Goal: Task Accomplishment & Management: Manage account settings

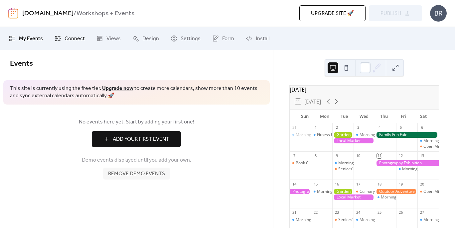
click at [75, 35] on span "Connect" at bounding box center [74, 39] width 20 height 8
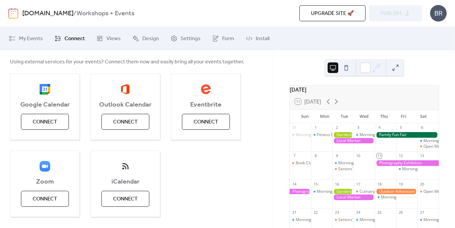
scroll to position [76, 0]
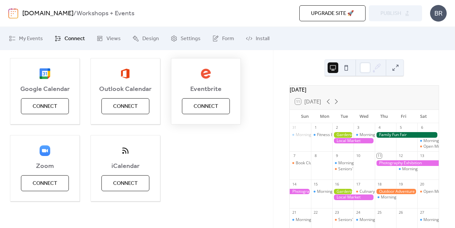
click at [208, 104] on span "Connect" at bounding box center [205, 107] width 25 height 8
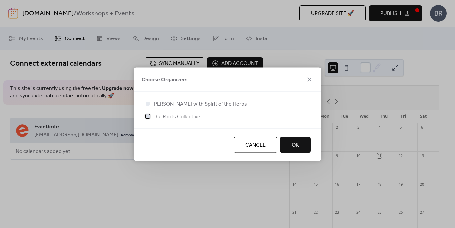
click at [167, 118] on span "The Roots Collective" at bounding box center [176, 117] width 48 height 8
click at [289, 144] on button "OK" at bounding box center [295, 145] width 31 height 16
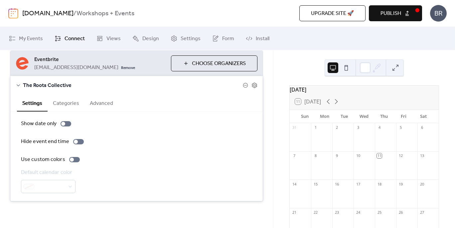
scroll to position [10, 0]
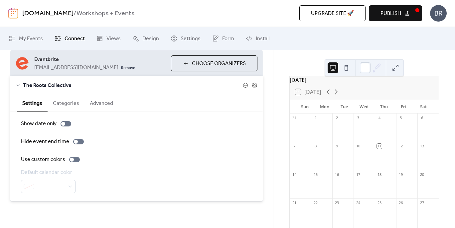
click at [337, 96] on icon at bounding box center [336, 92] width 8 height 8
click at [104, 40] on link "Views" at bounding box center [108, 39] width 34 height 18
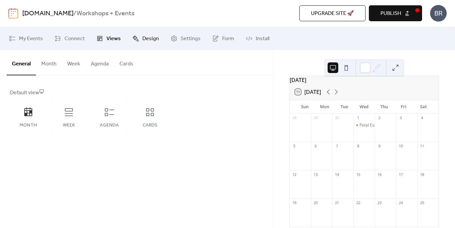
click at [142, 41] on span "Design" at bounding box center [150, 39] width 17 height 8
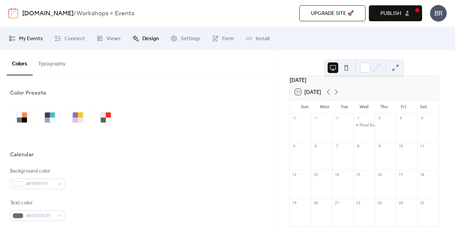
click at [31, 42] on span "My Events" at bounding box center [31, 39] width 24 height 8
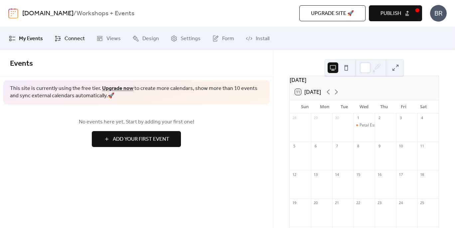
click at [67, 38] on span "Connect" at bounding box center [74, 39] width 20 height 8
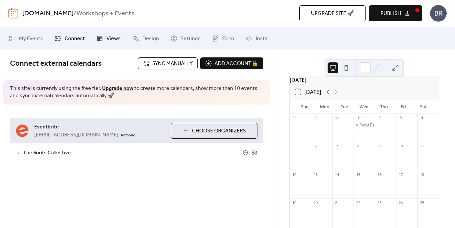
click at [104, 42] on link "Views" at bounding box center [108, 39] width 34 height 18
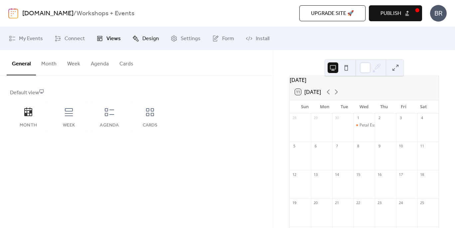
click at [147, 42] on span "Design" at bounding box center [150, 39] width 17 height 8
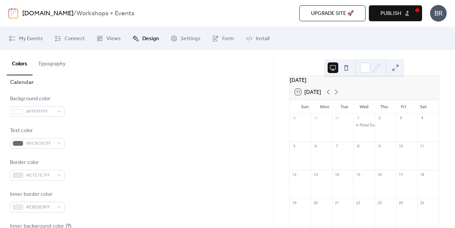
scroll to position [74, 0]
click at [60, 111] on div "#FFFFFFFF" at bounding box center [37, 110] width 55 height 11
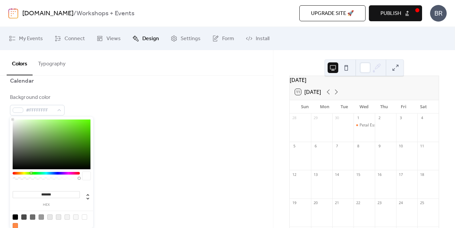
click at [31, 173] on div at bounding box center [46, 173] width 67 height 3
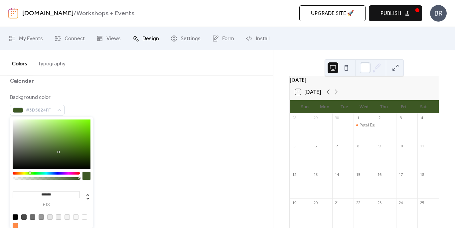
drag, startPoint x: 13, startPoint y: 120, endPoint x: 59, endPoint y: 152, distance: 55.6
click at [59, 152] on div at bounding box center [59, 152] width 1 height 1
type input "*******"
click at [50, 66] on button "Typography" at bounding box center [52, 62] width 38 height 25
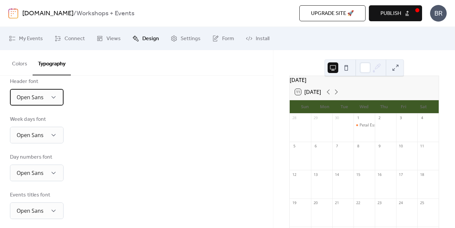
click at [58, 99] on div "Open Sans" at bounding box center [37, 97] width 54 height 17
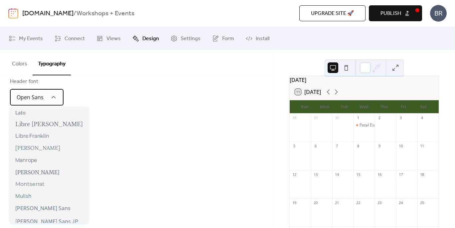
scroll to position [232, 0]
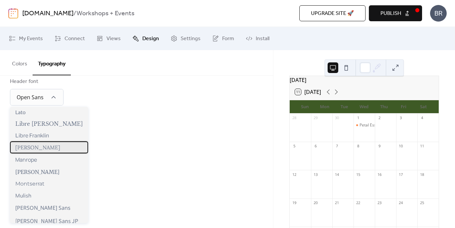
click at [41, 147] on div "Lora" at bounding box center [49, 148] width 78 height 12
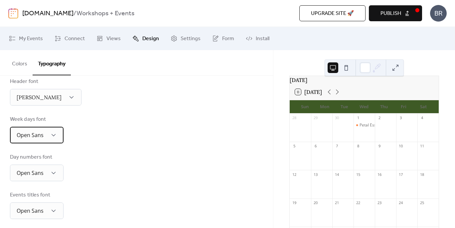
click at [41, 136] on span "Open Sans" at bounding box center [30, 135] width 27 height 7
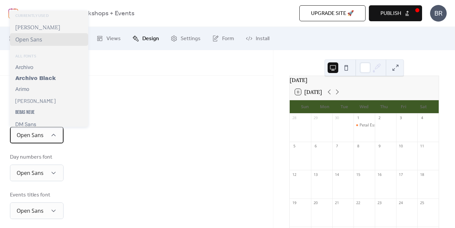
click at [58, 137] on div "Open Sans" at bounding box center [37, 135] width 54 height 17
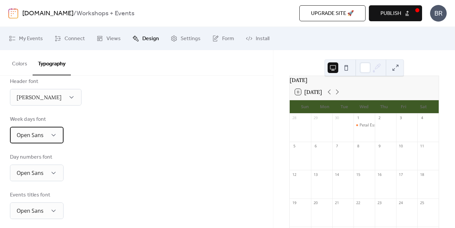
click at [58, 137] on div "Open Sans" at bounding box center [37, 135] width 54 height 17
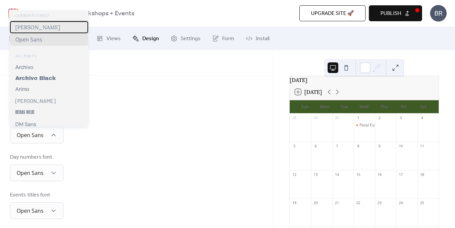
click at [40, 30] on div "Lora" at bounding box center [49, 27] width 78 height 12
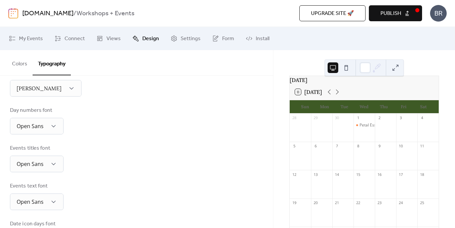
scroll to position [123, 0]
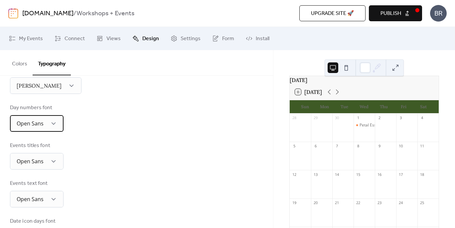
click at [58, 121] on div "Open Sans" at bounding box center [37, 123] width 54 height 17
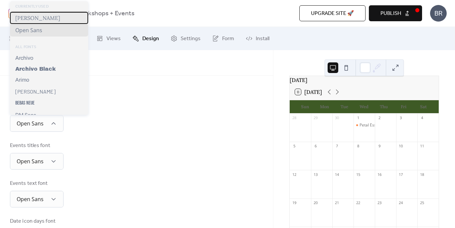
click at [39, 21] on div "Lora" at bounding box center [49, 18] width 78 height 12
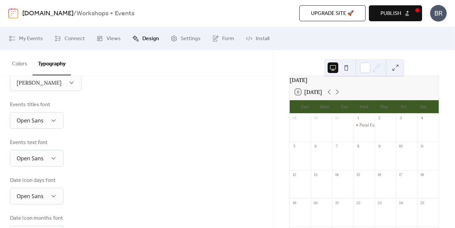
scroll to position [148, 0]
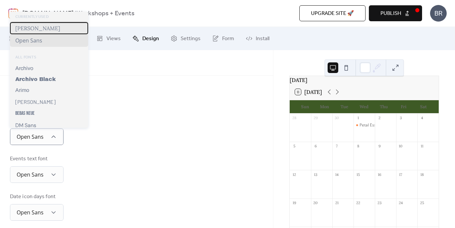
click at [33, 31] on div "Lora" at bounding box center [49, 28] width 78 height 12
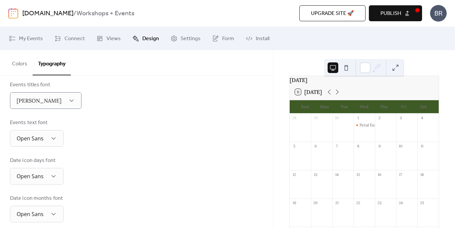
scroll to position [191, 0]
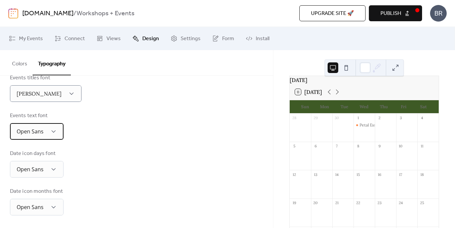
click at [57, 132] on div "Open Sans" at bounding box center [37, 131] width 54 height 17
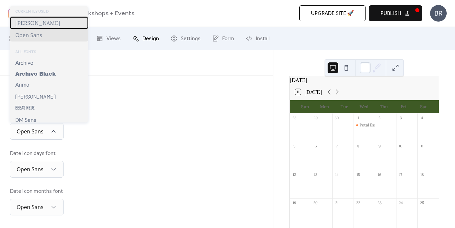
click at [27, 25] on div "Lora" at bounding box center [49, 23] width 78 height 12
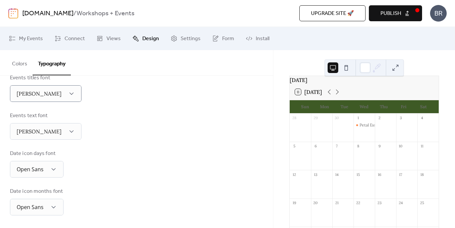
scroll to position [191, 0]
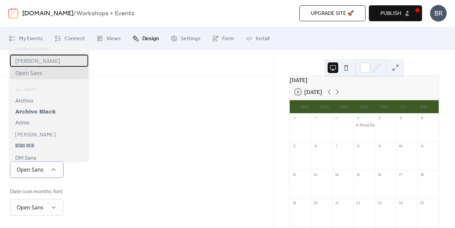
click at [26, 63] on span "Lora" at bounding box center [37, 61] width 45 height 7
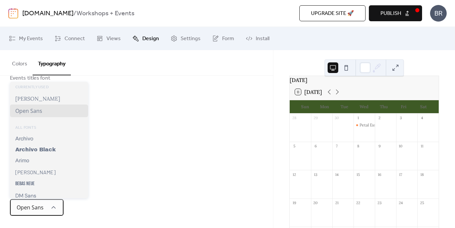
click at [55, 211] on div "Open Sans" at bounding box center [37, 207] width 54 height 17
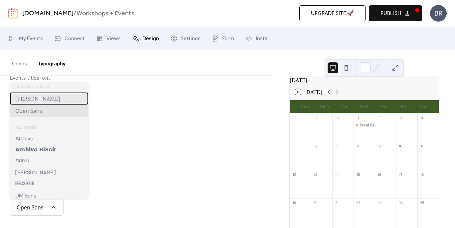
click at [32, 99] on div "Lora" at bounding box center [49, 99] width 78 height 12
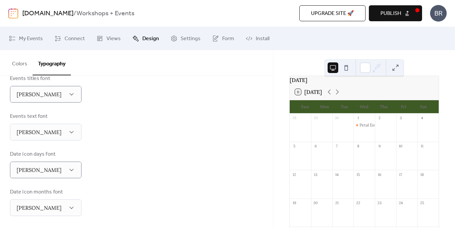
scroll to position [160, 0]
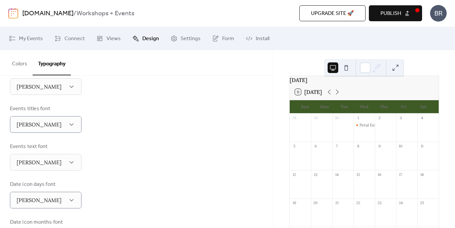
click at [17, 63] on button "Colors" at bounding box center [20, 62] width 26 height 25
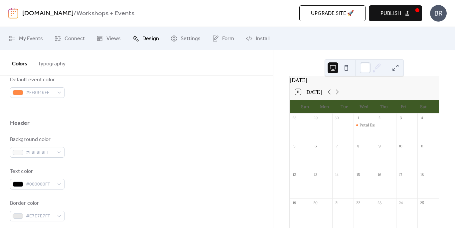
scroll to position [267, 0]
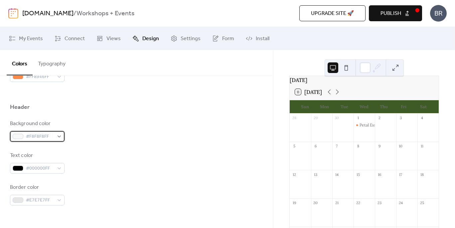
click at [59, 136] on div "#F8F8F8FF" at bounding box center [37, 136] width 55 height 11
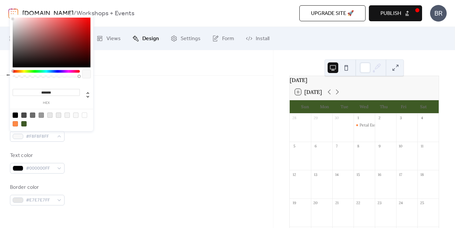
click at [84, 115] on div at bounding box center [84, 115] width 5 height 5
type input "*******"
click at [101, 126] on div "Background color #FFFFFFFF" at bounding box center [136, 131] width 253 height 22
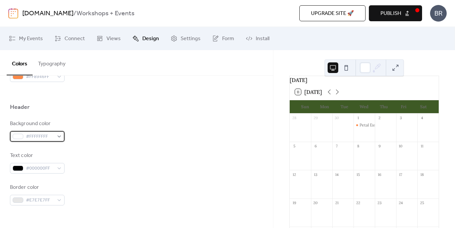
click at [59, 136] on div "#FFFFFFFF" at bounding box center [37, 136] width 55 height 11
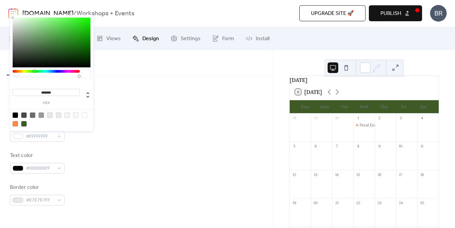
drag, startPoint x: 13, startPoint y: 70, endPoint x: 34, endPoint y: 73, distance: 21.8
click at [34, 73] on div at bounding box center [46, 76] width 67 height 12
click at [60, 38] on div at bounding box center [52, 43] width 78 height 50
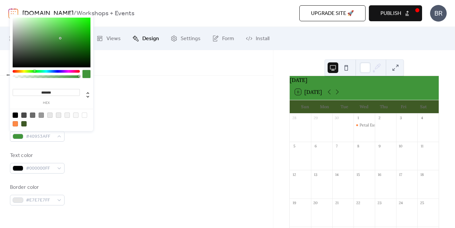
click at [25, 124] on div at bounding box center [23, 123] width 5 height 5
type input "*******"
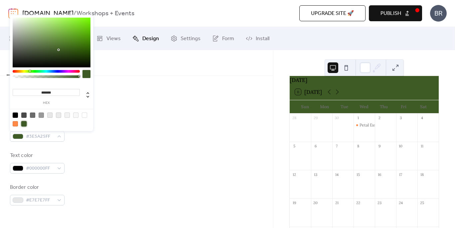
click at [105, 124] on div "Background color #3E5A25FF" at bounding box center [136, 131] width 253 height 22
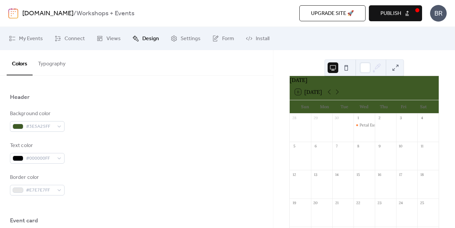
scroll to position [278, 0]
click at [56, 156] on div "#000000FF" at bounding box center [37, 157] width 55 height 11
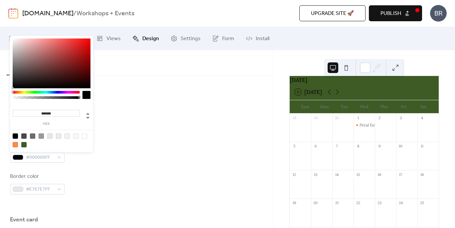
click at [84, 135] on div at bounding box center [84, 136] width 5 height 5
type input "*******"
click at [88, 172] on div "Background color #3E5A25FF Text color #FFFFFFFF Border color #E7E7E7FF" at bounding box center [136, 152] width 253 height 86
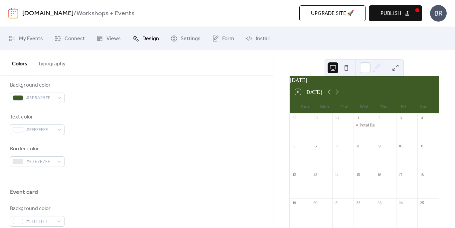
scroll to position [303, 0]
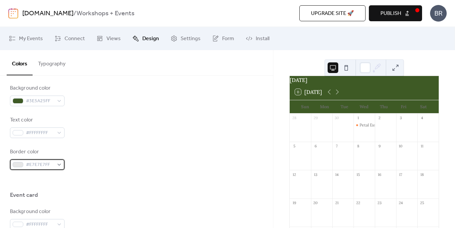
click at [43, 166] on span "#E7E7E7FF" at bounding box center [40, 165] width 28 height 8
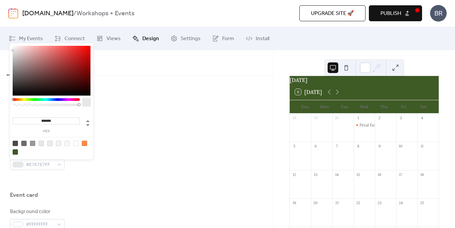
click at [16, 143] on div at bounding box center [15, 143] width 5 height 5
type input "*******"
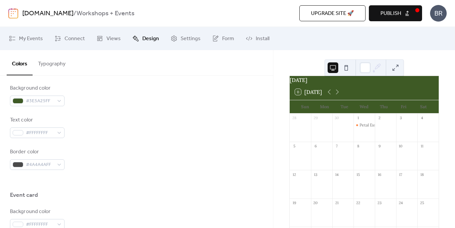
click at [133, 156] on div "Border color #4A4A4AFF" at bounding box center [136, 159] width 253 height 22
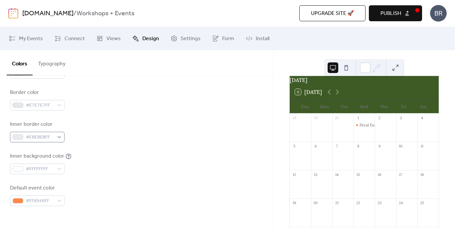
scroll to position [140, 0]
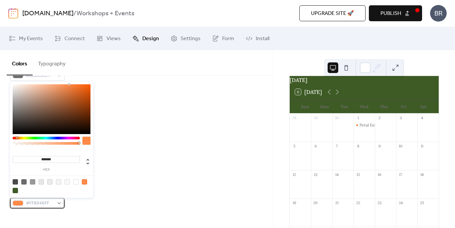
click at [58, 204] on div "#FF8946FF" at bounding box center [37, 203] width 55 height 11
click at [36, 139] on div at bounding box center [46, 138] width 67 height 3
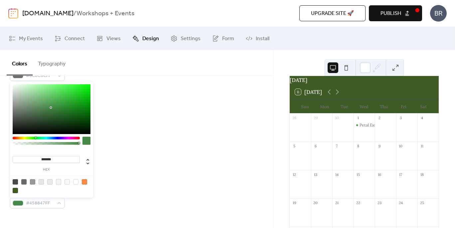
drag, startPoint x: 69, startPoint y: 83, endPoint x: 51, endPoint y: 108, distance: 30.2
click at [51, 108] on div at bounding box center [50, 107] width 1 height 1
drag, startPoint x: 51, startPoint y: 108, endPoint x: 55, endPoint y: 103, distance: 6.4
click at [56, 103] on div at bounding box center [56, 103] width 1 height 1
type input "*******"
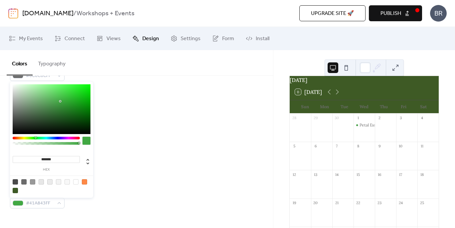
drag, startPoint x: 55, startPoint y: 103, endPoint x: 61, endPoint y: 101, distance: 5.7
click at [61, 101] on div at bounding box center [60, 101] width 1 height 1
click at [135, 97] on div "Border color #E7E7E7FF" at bounding box center [136, 102] width 253 height 22
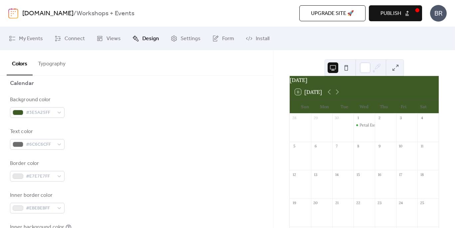
scroll to position [72, 0]
click at [58, 145] on div "#6C6C6CFF" at bounding box center [37, 144] width 55 height 11
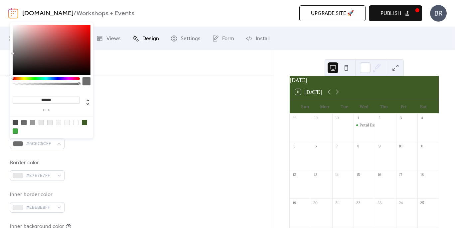
click at [76, 123] on div at bounding box center [75, 122] width 5 height 5
click at [33, 123] on div at bounding box center [32, 122] width 5 height 5
type input "*******"
click at [146, 142] on div "Text color #999999FF" at bounding box center [136, 138] width 253 height 22
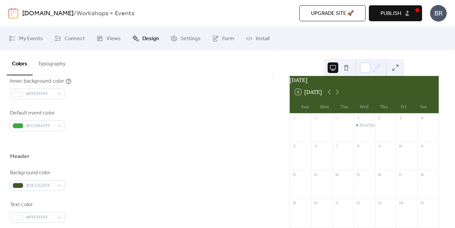
scroll to position [215, 0]
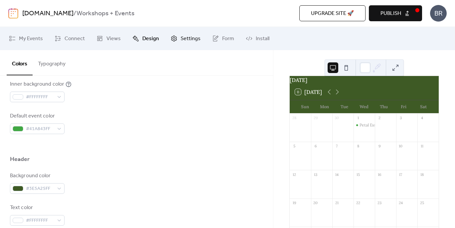
click at [181, 43] on span "Settings" at bounding box center [191, 39] width 20 height 8
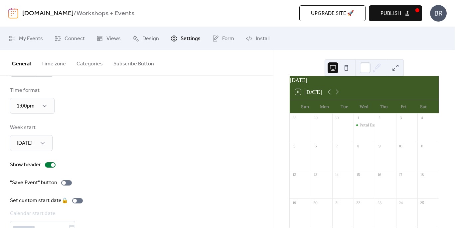
scroll to position [77, 0]
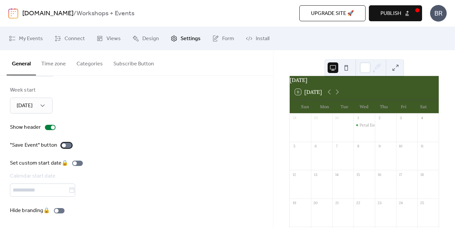
click at [65, 145] on div at bounding box center [66, 145] width 11 height 5
click at [363, 128] on div "Petal Essences with Analise Stein" at bounding box center [394, 126] width 71 height 6
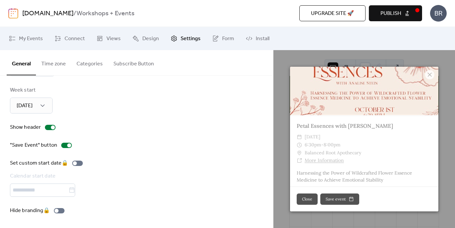
scroll to position [25, 0]
click at [305, 201] on button "Close" at bounding box center [307, 199] width 21 height 11
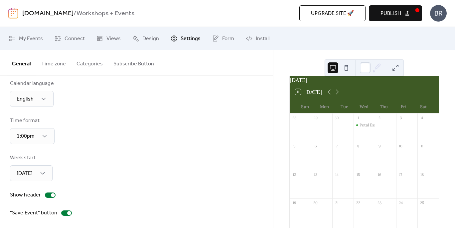
scroll to position [0, 0]
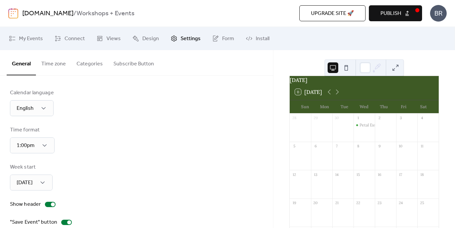
click at [64, 65] on button "Time zone" at bounding box center [53, 62] width 35 height 25
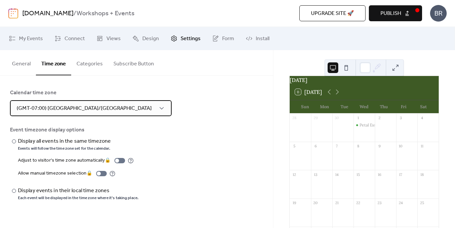
click at [98, 109] on div "(GMT-07:00) America/Denver" at bounding box center [91, 108] width 162 height 16
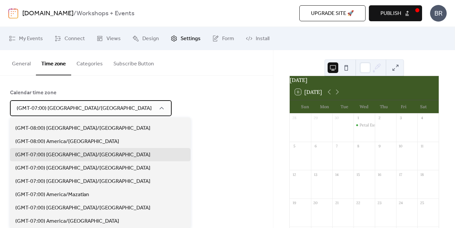
scroll to position [222, 0]
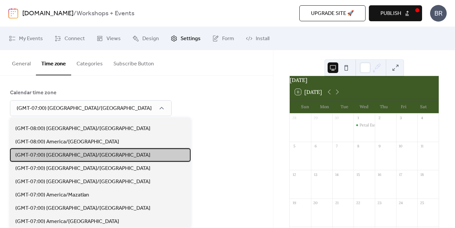
click at [89, 156] on div "(GMT-07:00) America/Denver" at bounding box center [100, 155] width 181 height 13
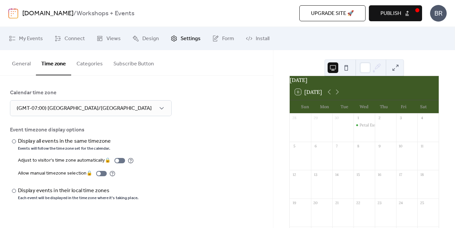
click at [90, 68] on button "Categories" at bounding box center [89, 62] width 37 height 25
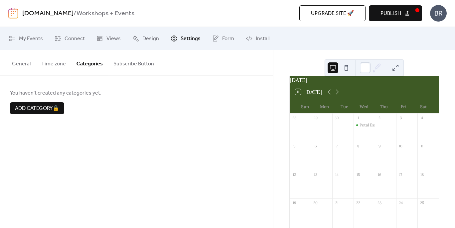
click at [137, 69] on button "Subscribe Button" at bounding box center [133, 62] width 51 height 25
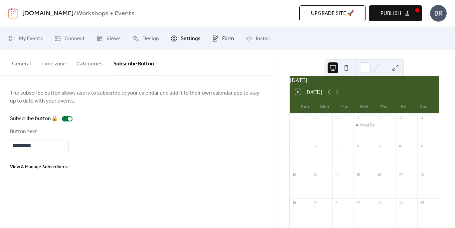
click at [227, 41] on span "Form" at bounding box center [228, 39] width 12 height 8
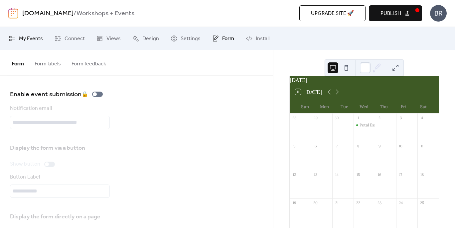
click at [36, 41] on span "My Events" at bounding box center [31, 39] width 24 height 8
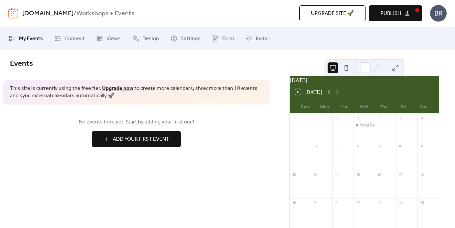
click at [154, 140] on span "Add Your First Event" at bounding box center [141, 140] width 57 height 8
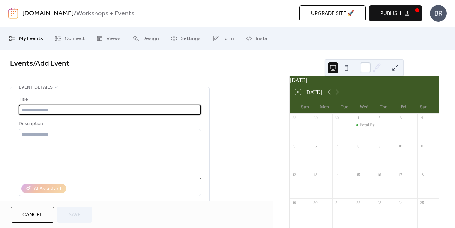
paste input "**********"
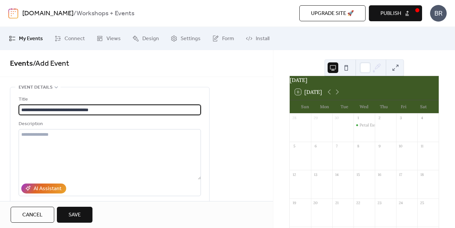
type input "**********"
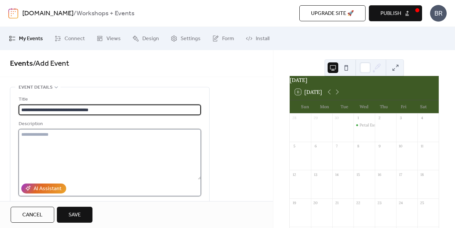
click at [65, 151] on textarea at bounding box center [110, 154] width 182 height 51
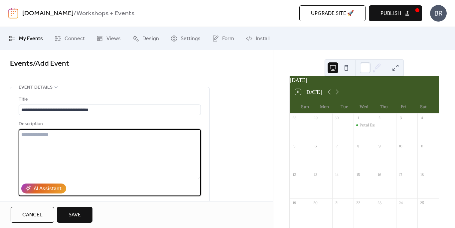
paste textarea "**********"
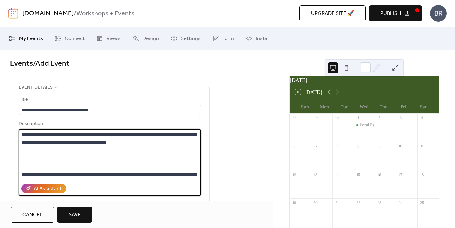
scroll to position [198, 0]
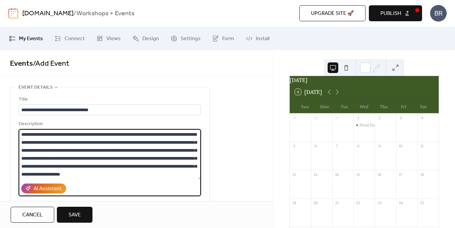
type textarea "**********"
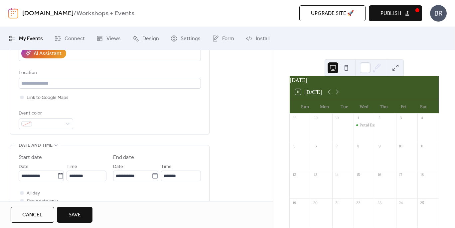
scroll to position [136, 0]
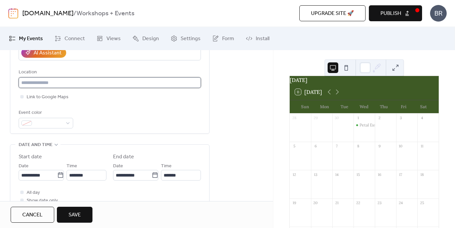
click at [147, 84] on input "text" at bounding box center [110, 82] width 182 height 11
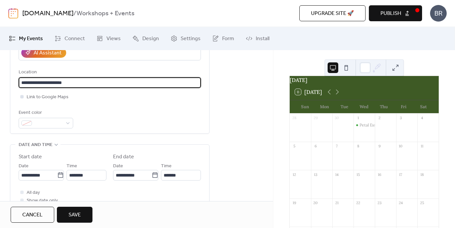
type input "**********"
click at [21, 97] on div at bounding box center [21, 96] width 3 height 3
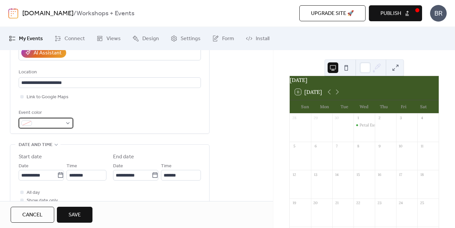
click at [67, 124] on div at bounding box center [46, 123] width 55 height 11
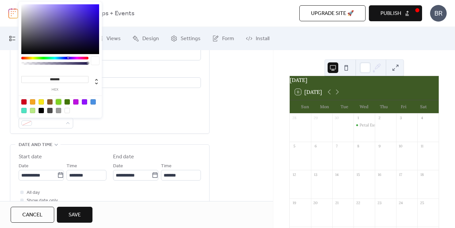
click at [59, 102] on div at bounding box center [58, 101] width 5 height 5
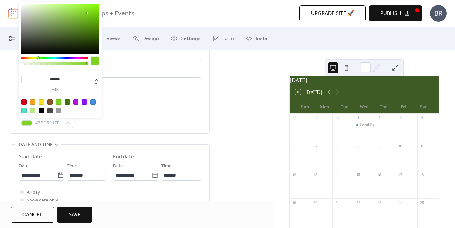
click at [31, 111] on div at bounding box center [32, 110] width 5 height 5
type input "*******"
click at [248, 128] on div "**********" at bounding box center [136, 165] width 273 height 429
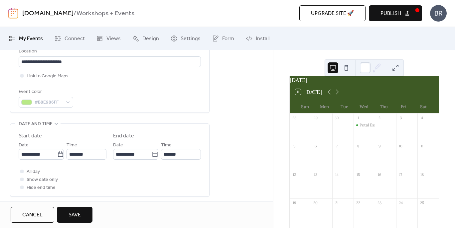
scroll to position [158, 0]
click at [61, 154] on icon at bounding box center [60, 153] width 7 height 7
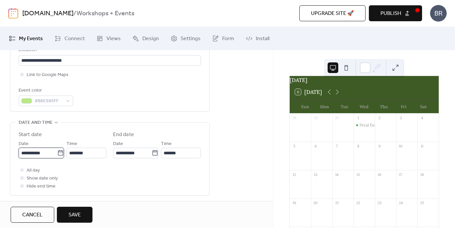
click at [57, 154] on input "**********" at bounding box center [38, 153] width 39 height 11
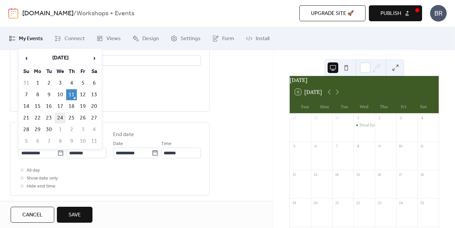
click at [62, 117] on td "24" at bounding box center [60, 118] width 11 height 11
type input "**********"
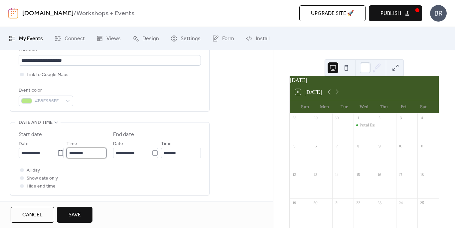
click at [93, 155] on input "********" at bounding box center [86, 153] width 40 height 11
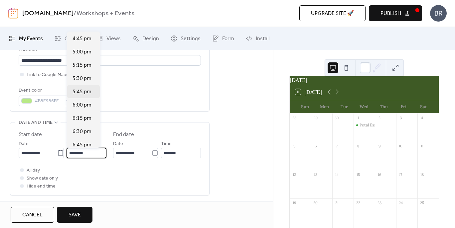
scroll to position [903, 0]
click at [82, 119] on span "6:30 pm" at bounding box center [81, 120] width 19 height 8
type input "*******"
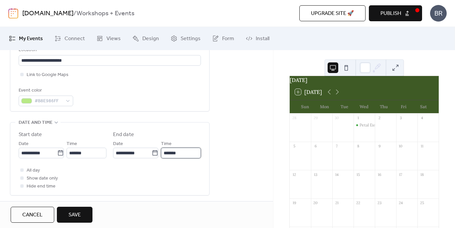
click at [177, 153] on input "*******" at bounding box center [181, 153] width 40 height 11
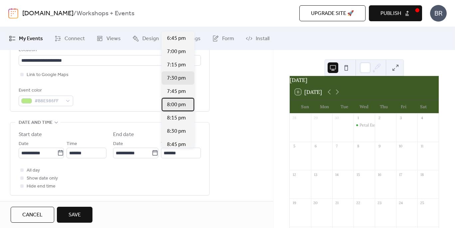
click at [175, 106] on span "8:00 pm" at bounding box center [176, 105] width 19 height 8
type input "*******"
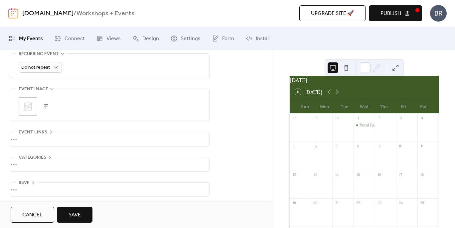
scroll to position [315, 0]
click at [30, 107] on icon at bounding box center [28, 103] width 11 height 11
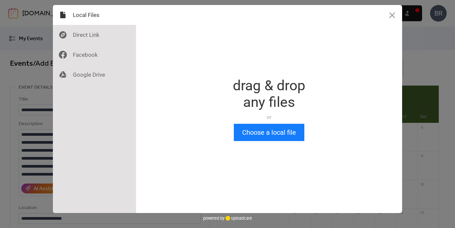
scroll to position [0, 0]
click at [91, 33] on div at bounding box center [94, 35] width 83 height 20
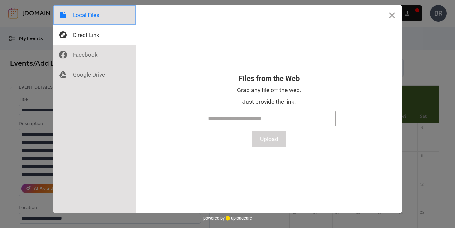
click at [98, 21] on div at bounding box center [94, 15] width 83 height 20
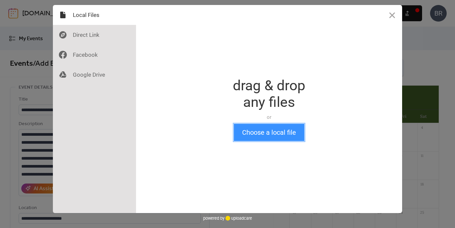
click at [272, 126] on button "Choose a local file" at bounding box center [269, 132] width 70 height 17
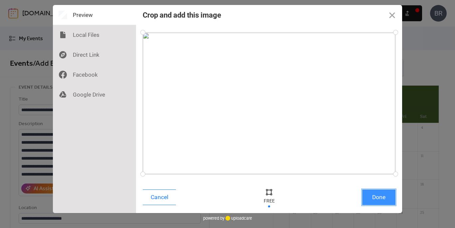
click at [379, 202] on button "Done" at bounding box center [378, 198] width 33 height 16
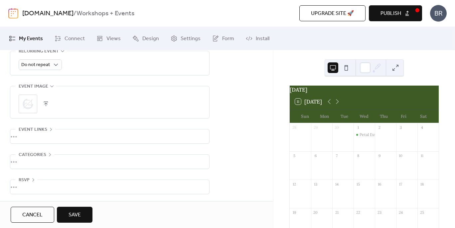
scroll to position [315, 0]
click at [49, 131] on div "•••" at bounding box center [109, 136] width 199 height 14
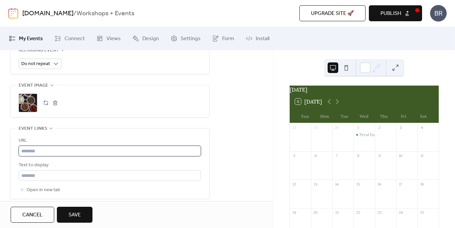
click at [41, 148] on input "text" at bounding box center [110, 151] width 182 height 11
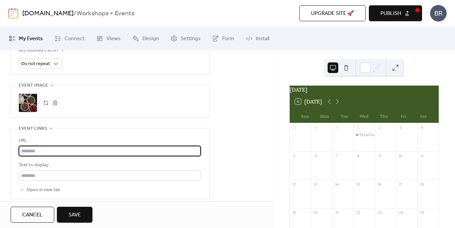
paste input "**********"
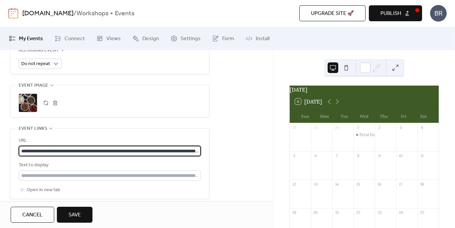
scroll to position [0, 147]
type input "**********"
click at [237, 132] on div "**********" at bounding box center [136, 14] width 273 height 485
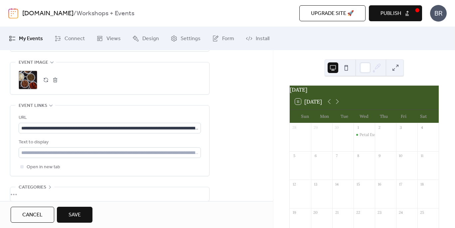
scroll to position [342, 0]
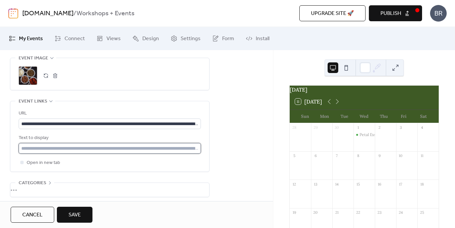
click at [133, 151] on input "text" at bounding box center [110, 148] width 182 height 11
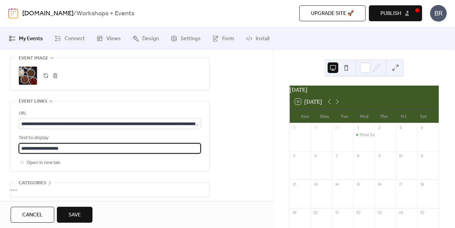
click at [22, 148] on input "**********" at bounding box center [110, 148] width 182 height 11
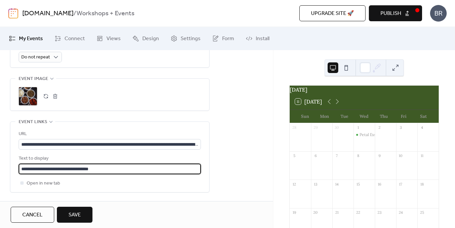
scroll to position [317, 0]
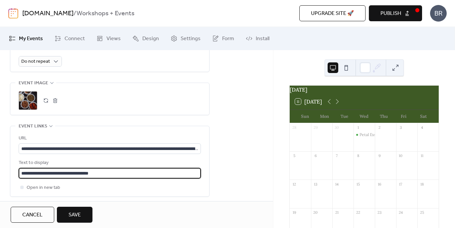
type input "**********"
click at [76, 217] on span "Save" at bounding box center [74, 215] width 12 height 8
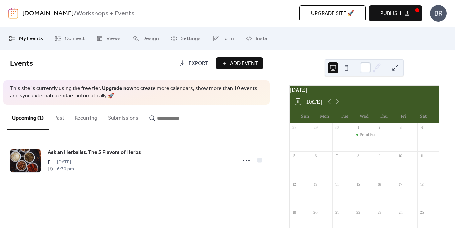
click at [240, 66] on span "Add Event" at bounding box center [244, 64] width 28 height 8
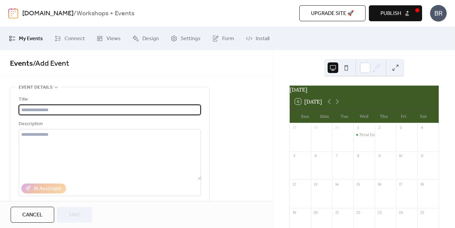
paste input "**********"
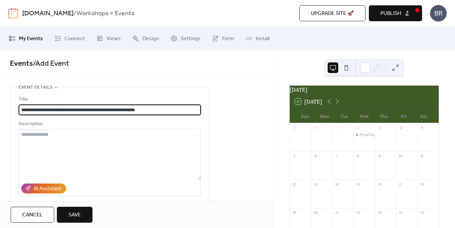
type input "**********"
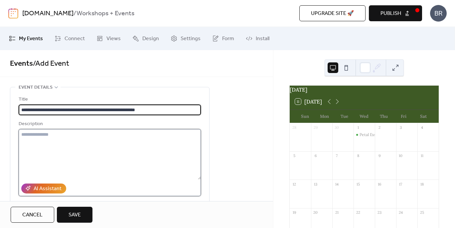
click at [95, 139] on textarea at bounding box center [110, 154] width 182 height 51
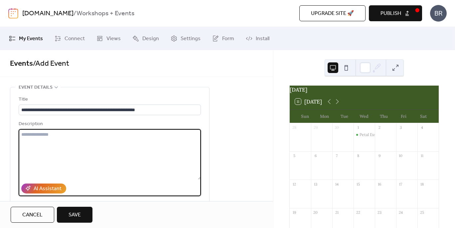
paste textarea "**********"
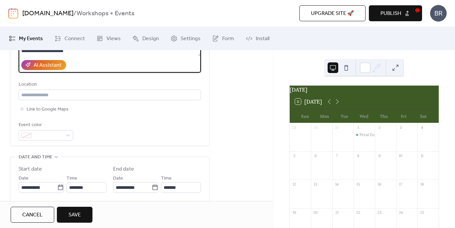
scroll to position [124, 0]
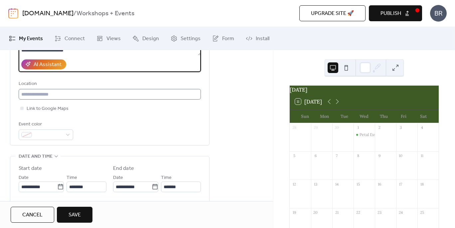
type textarea "**********"
click at [155, 93] on input "text" at bounding box center [110, 94] width 182 height 11
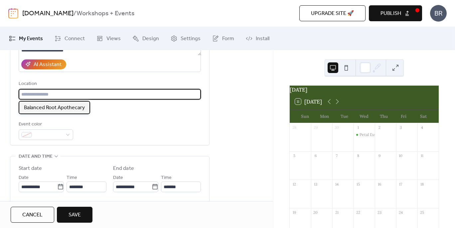
click at [62, 110] on span "Balanced Root Apothecary" at bounding box center [54, 108] width 61 height 8
type input "**********"
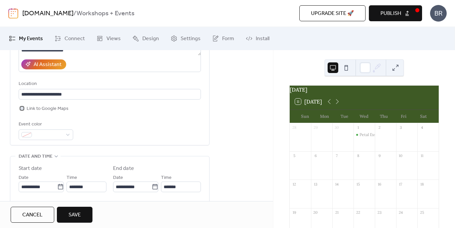
click at [23, 108] on div at bounding box center [21, 108] width 3 height 3
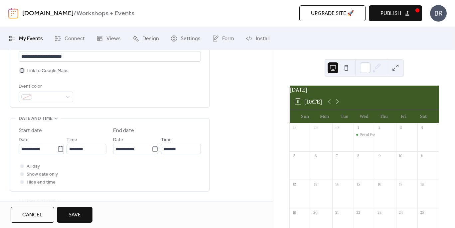
scroll to position [164, 0]
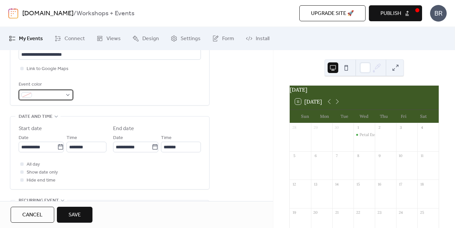
click at [68, 95] on div at bounding box center [46, 95] width 55 height 11
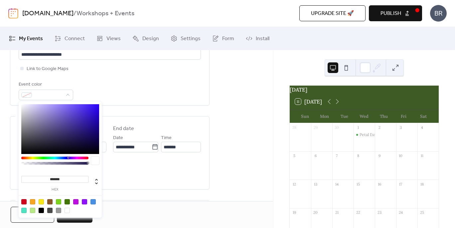
click at [33, 209] on div at bounding box center [32, 210] width 5 height 5
type input "*******"
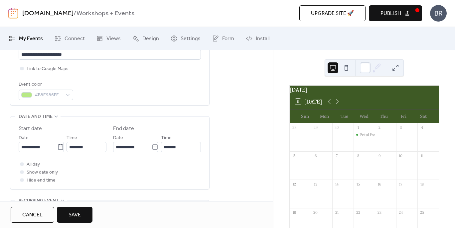
click at [224, 146] on div "**********" at bounding box center [136, 165] width 273 height 485
click at [59, 147] on icon at bounding box center [60, 147] width 7 height 7
click at [57, 147] on input "**********" at bounding box center [38, 147] width 39 height 11
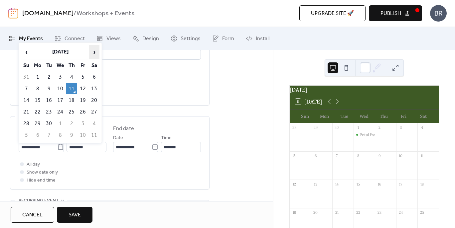
click at [93, 54] on span "›" at bounding box center [94, 52] width 10 height 13
click at [61, 86] on td "8" at bounding box center [60, 88] width 11 height 11
type input "**********"
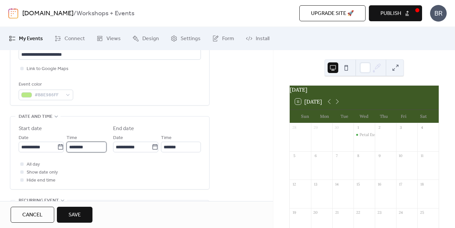
click at [100, 148] on input "********" at bounding box center [86, 147] width 40 height 11
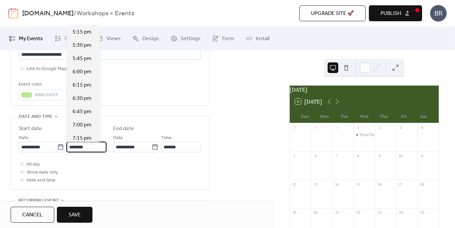
scroll to position [934, 0]
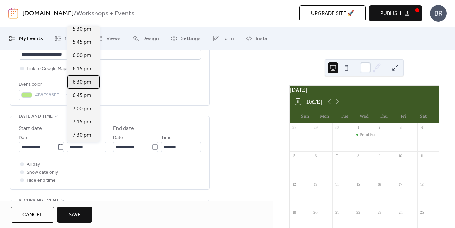
click at [81, 83] on span "6:30 pm" at bounding box center [81, 82] width 19 height 8
type input "*******"
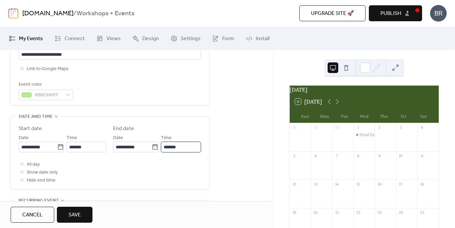
click at [189, 151] on input "*******" at bounding box center [181, 147] width 40 height 11
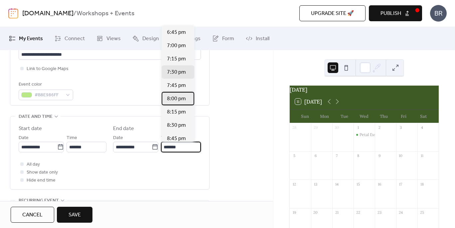
click at [177, 101] on span "8:00 pm" at bounding box center [176, 99] width 19 height 8
type input "*******"
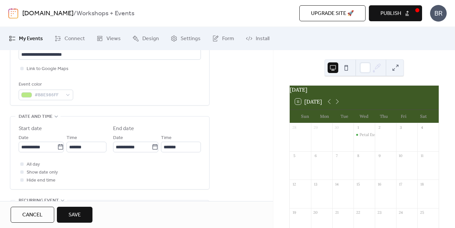
click at [246, 142] on div "**********" at bounding box center [136, 165] width 273 height 485
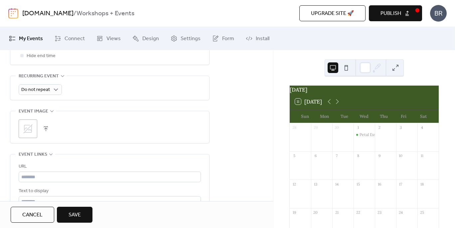
scroll to position [291, 0]
click at [47, 127] on button "button" at bounding box center [45, 127] width 9 height 9
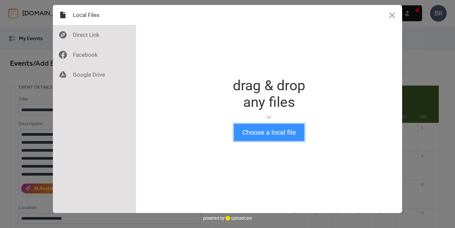
click at [279, 134] on button "Choose a local file" at bounding box center [269, 132] width 70 height 17
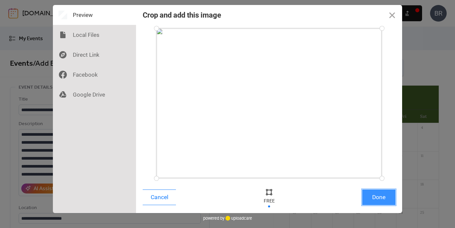
click at [369, 198] on button "Done" at bounding box center [378, 198] width 33 height 16
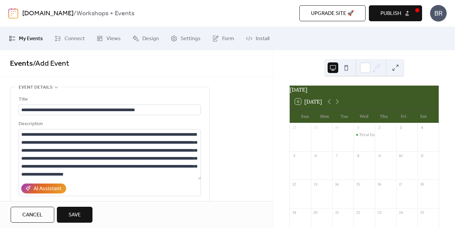
scroll to position [292, 0]
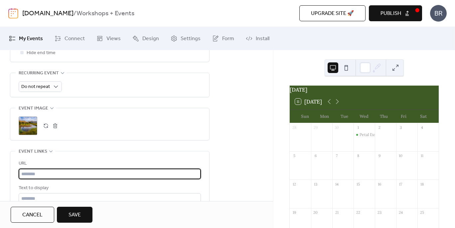
click at [58, 177] on input "text" at bounding box center [110, 174] width 182 height 11
paste input "**********"
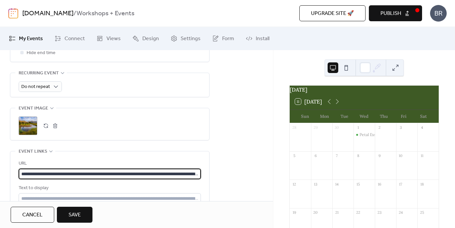
scroll to position [0, 196]
type input "**********"
click at [231, 125] on div "**********" at bounding box center [136, 37] width 273 height 485
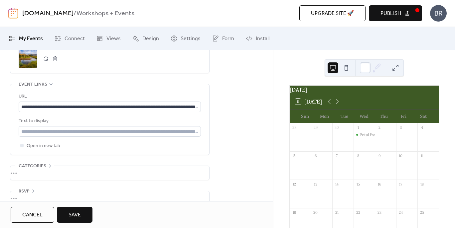
scroll to position [371, 0]
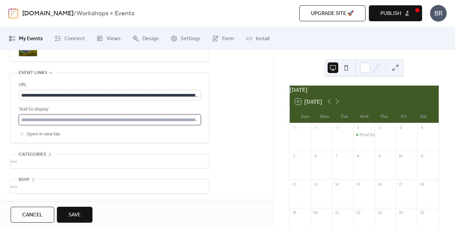
click at [157, 121] on input "text" at bounding box center [110, 120] width 182 height 11
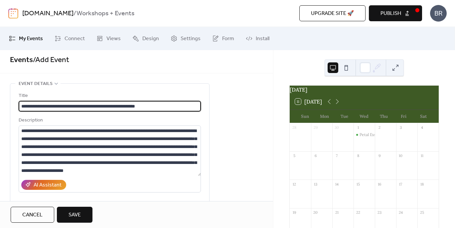
scroll to position [0, 0]
drag, startPoint x: 168, startPoint y: 107, endPoint x: 4, endPoint y: 104, distance: 164.3
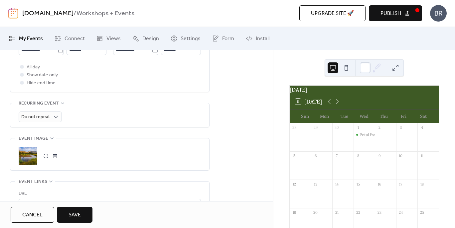
scroll to position [317, 0]
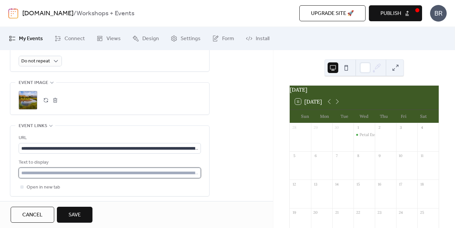
click at [41, 173] on input "text" at bounding box center [110, 173] width 182 height 11
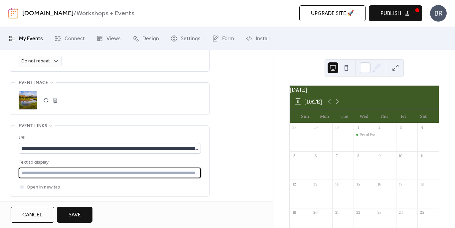
paste input "**********"
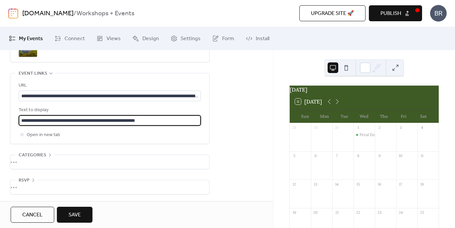
scroll to position [371, 0]
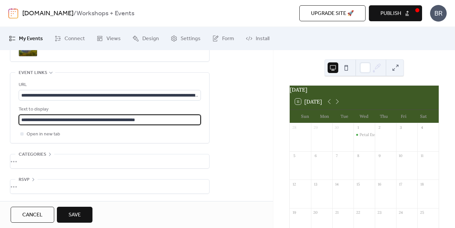
type input "**********"
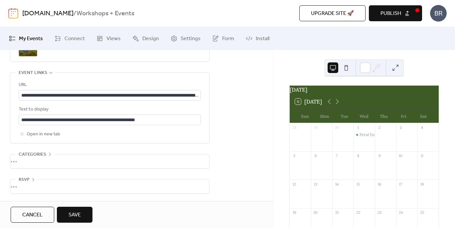
click at [78, 216] on span "Save" at bounding box center [74, 215] width 12 height 8
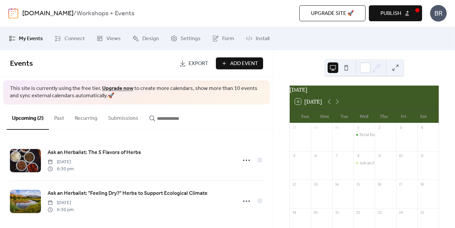
click at [231, 63] on span "Add Event" at bounding box center [244, 64] width 28 height 8
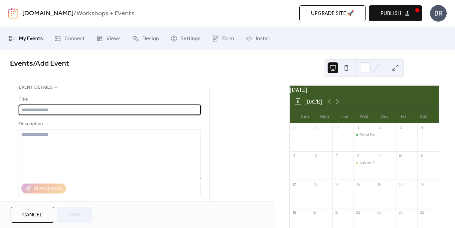
paste input "**********"
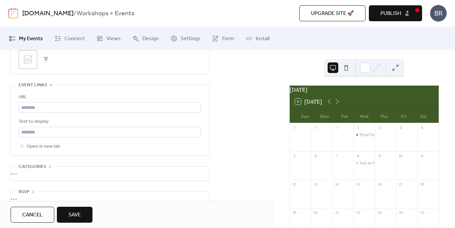
scroll to position [371, 0]
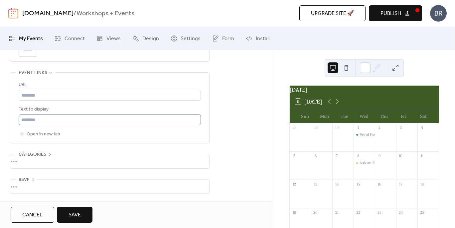
type input "**********"
click at [32, 122] on input "text" at bounding box center [110, 120] width 182 height 11
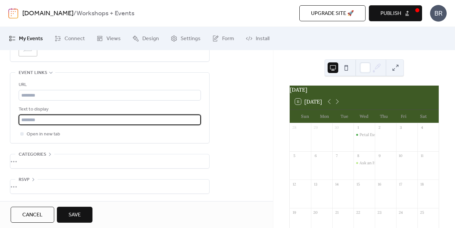
paste input "**********"
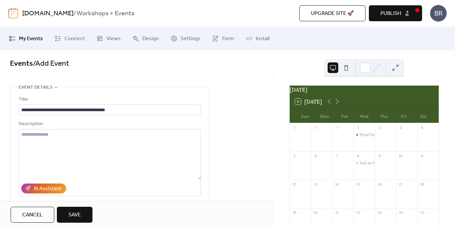
type input "**********"
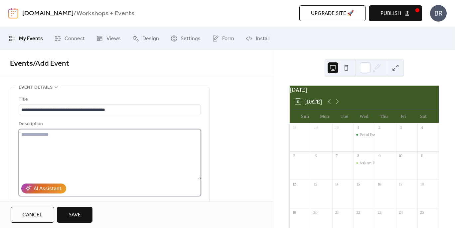
click at [112, 139] on textarea at bounding box center [110, 154] width 182 height 51
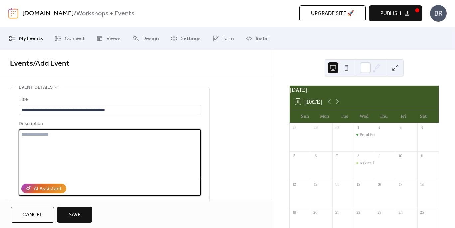
paste textarea "**********"
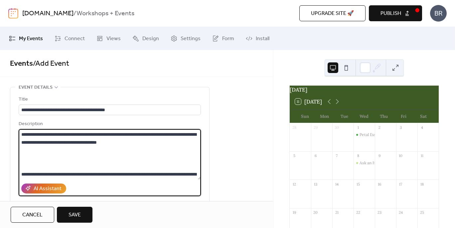
scroll to position [198, 0]
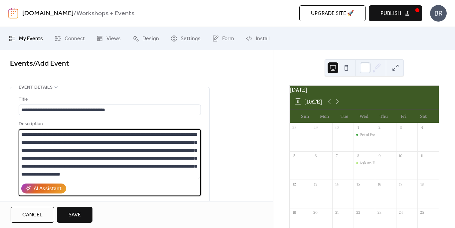
type textarea "**********"
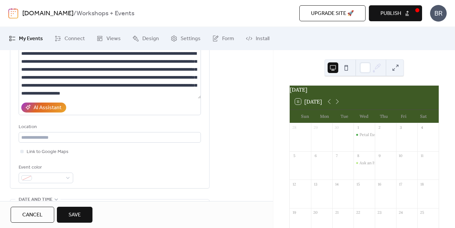
scroll to position [83, 0]
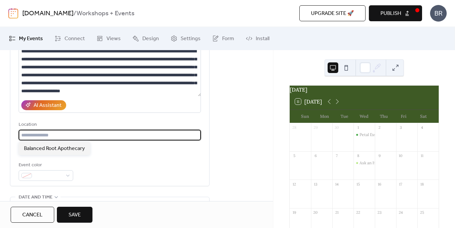
click at [163, 134] on input "text" at bounding box center [110, 135] width 182 height 11
click at [59, 150] on span "Balanced Root Apothecary" at bounding box center [54, 149] width 61 height 8
type input "**********"
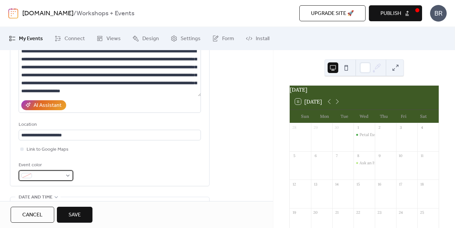
click at [61, 177] on span at bounding box center [49, 176] width 28 height 8
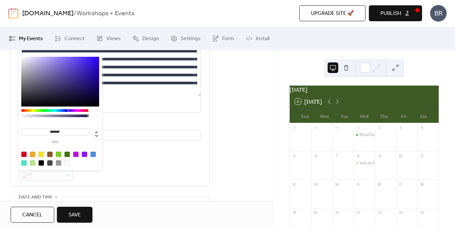
click at [32, 164] on div at bounding box center [32, 163] width 5 height 5
type input "*******"
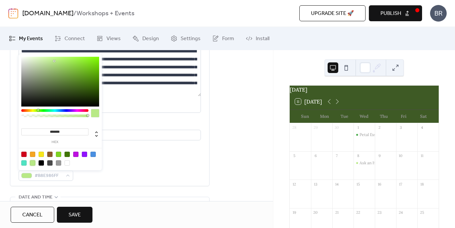
click at [12, 153] on div "**********" at bounding box center [109, 95] width 199 height 182
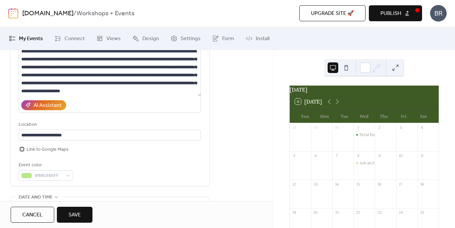
click at [22, 149] on div at bounding box center [21, 149] width 3 height 3
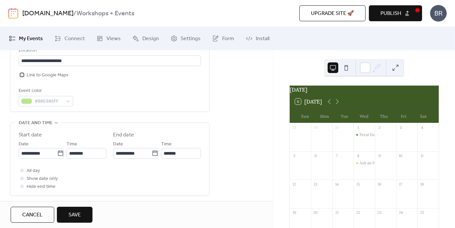
scroll to position [159, 0]
click at [58, 154] on icon at bounding box center [60, 152] width 7 height 7
click at [57, 154] on input "**********" at bounding box center [38, 152] width 39 height 11
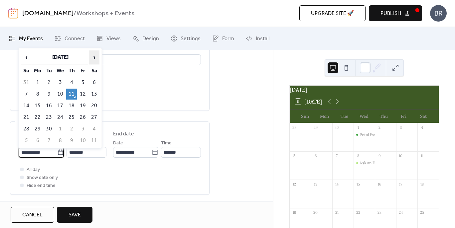
click at [93, 59] on span "›" at bounding box center [94, 57] width 10 height 13
click at [62, 118] on td "22" at bounding box center [60, 117] width 11 height 11
type input "**********"
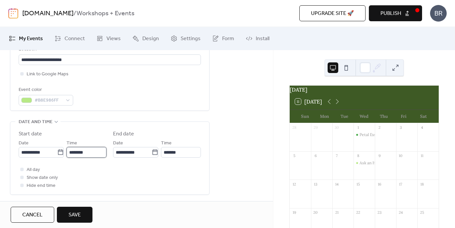
click at [93, 154] on input "********" at bounding box center [86, 152] width 40 height 11
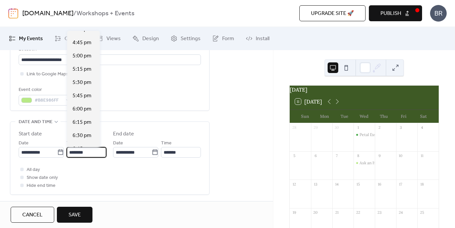
scroll to position [888, 0]
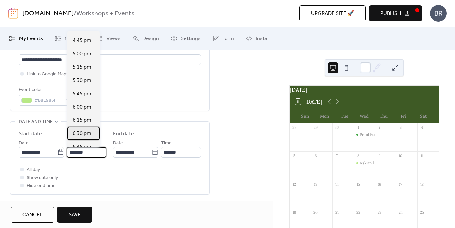
click at [81, 133] on span "6:30 pm" at bounding box center [81, 134] width 19 height 8
type input "*******"
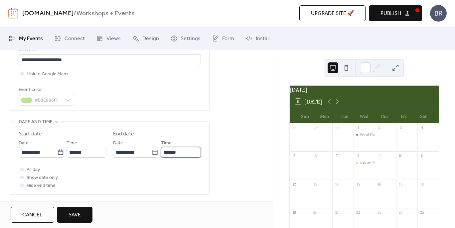
click at [173, 152] on input "*******" at bounding box center [181, 152] width 40 height 11
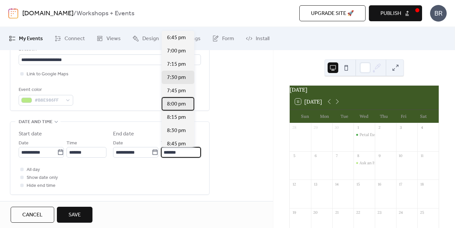
click at [176, 105] on span "8:00 pm" at bounding box center [176, 104] width 19 height 8
type input "*******"
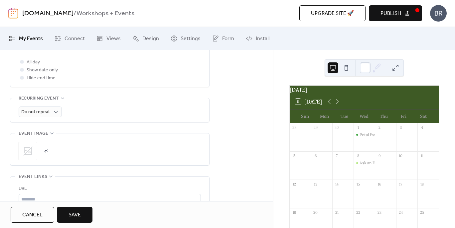
scroll to position [274, 0]
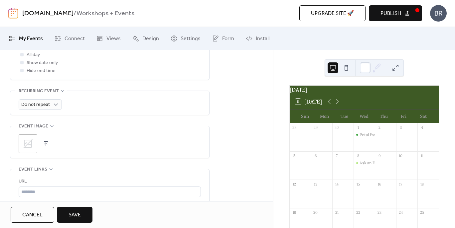
click at [47, 143] on button "button" at bounding box center [45, 143] width 9 height 9
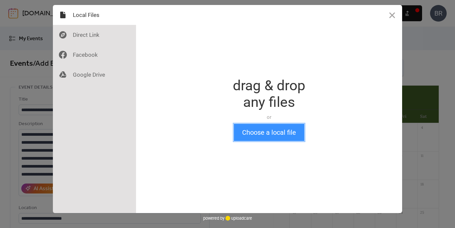
click at [273, 133] on button "Choose a local file" at bounding box center [269, 132] width 70 height 17
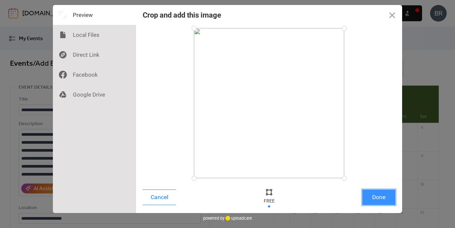
click at [375, 201] on button "Done" at bounding box center [378, 198] width 33 height 16
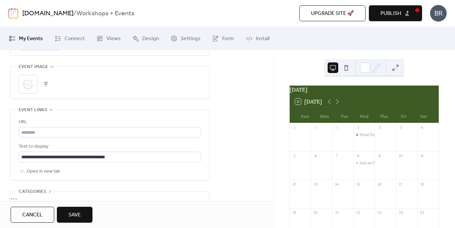
scroll to position [348, 0]
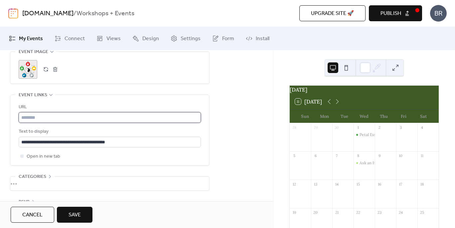
click at [50, 119] on input "text" at bounding box center [110, 117] width 182 height 11
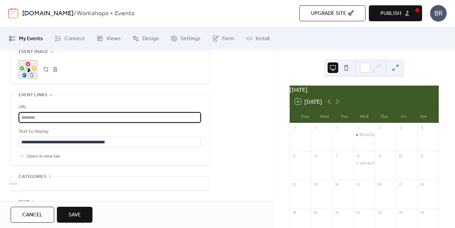
paste input "**********"
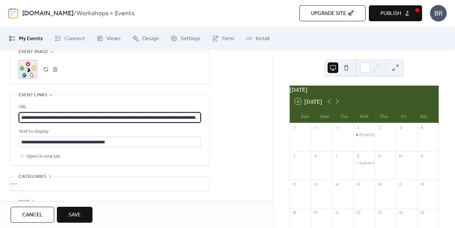
scroll to position [0, 166]
type input "**********"
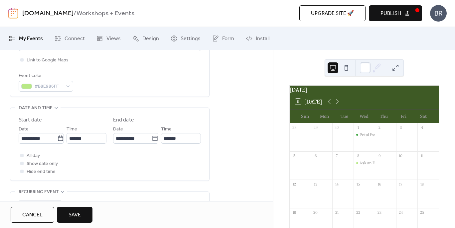
scroll to position [183, 0]
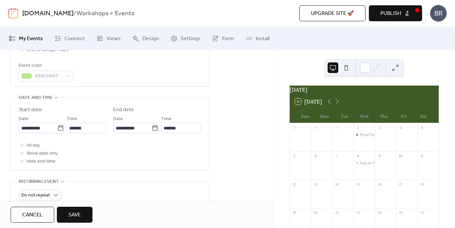
click at [79, 213] on span "Save" at bounding box center [74, 215] width 12 height 8
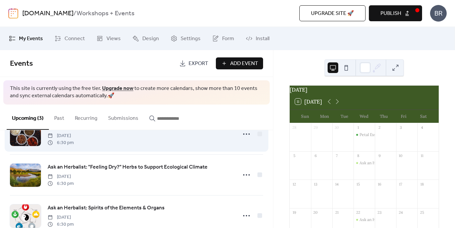
scroll to position [45, 0]
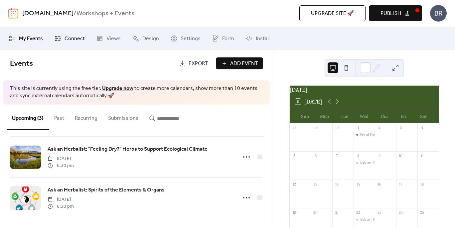
click at [73, 43] on span "Connect" at bounding box center [74, 39] width 20 height 8
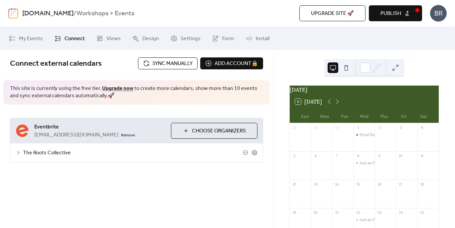
click at [347, 68] on button at bounding box center [346, 67] width 11 height 11
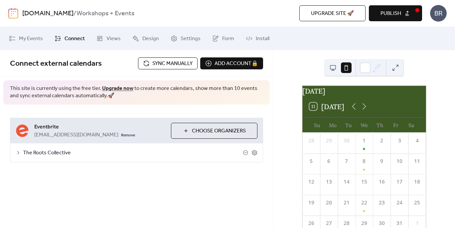
click at [333, 69] on button at bounding box center [332, 67] width 11 height 11
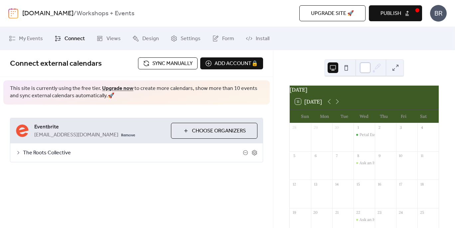
click at [365, 70] on div at bounding box center [365, 67] width 11 height 11
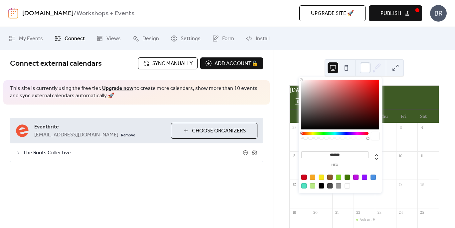
click at [347, 102] on div at bounding box center [340, 105] width 78 height 50
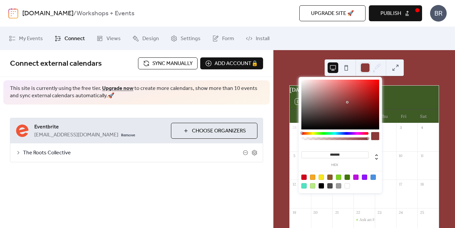
click at [347, 187] on div at bounding box center [346, 186] width 5 height 5
type input "*******"
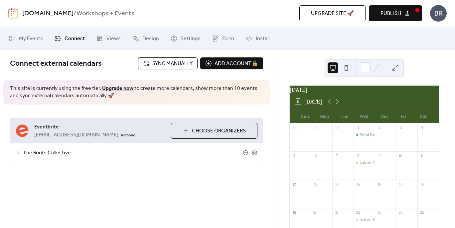
click at [260, 182] on div "**********" at bounding box center [136, 119] width 273 height 139
click at [399, 68] on button at bounding box center [395, 67] width 11 height 11
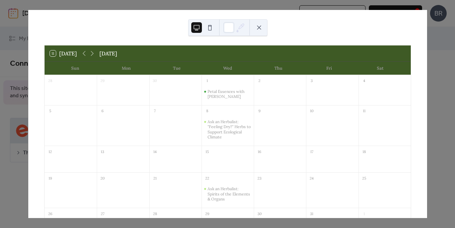
click at [263, 28] on button at bounding box center [259, 27] width 11 height 11
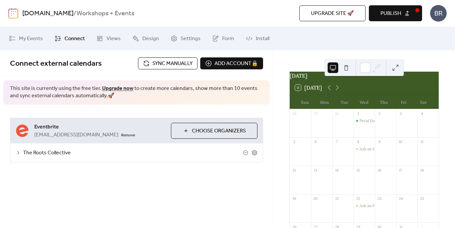
scroll to position [15, 0]
click at [18, 153] on icon at bounding box center [18, 152] width 5 height 5
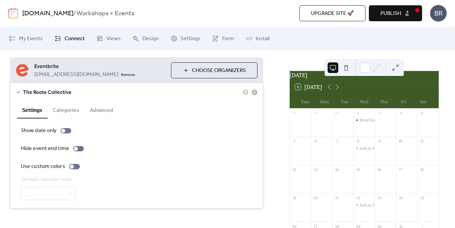
scroll to position [67, 0]
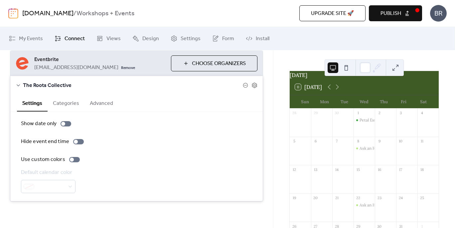
click at [64, 106] on button "Categories" at bounding box center [66, 103] width 37 height 16
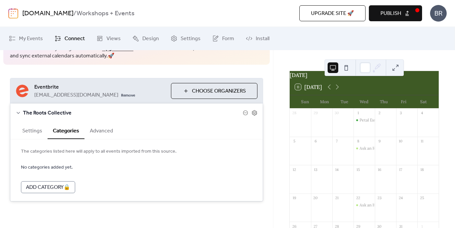
click at [100, 133] on button "Advanced" at bounding box center [101, 130] width 34 height 16
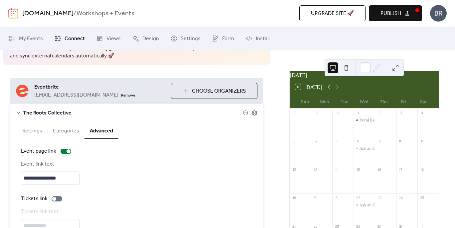
scroll to position [79, 0]
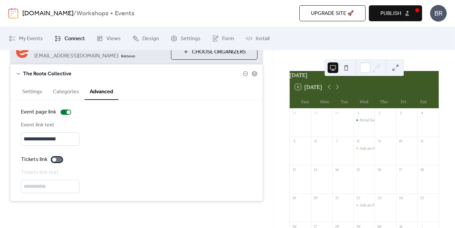
click at [55, 159] on div at bounding box center [54, 160] width 4 height 4
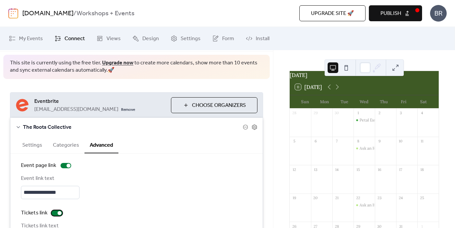
scroll to position [0, 0]
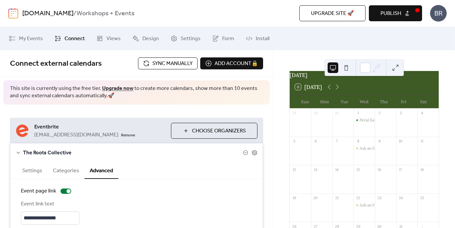
click at [172, 63] on span "Sync manually" at bounding box center [172, 64] width 40 height 8
click at [256, 40] on span "Install" at bounding box center [263, 39] width 14 height 8
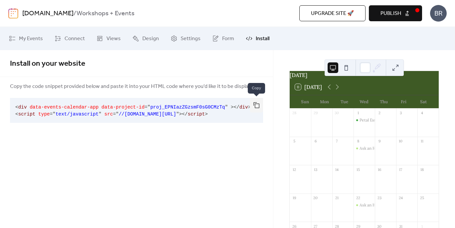
click at [255, 107] on button "button" at bounding box center [256, 105] width 13 height 15
click at [393, 14] on span "Publish" at bounding box center [390, 14] width 21 height 8
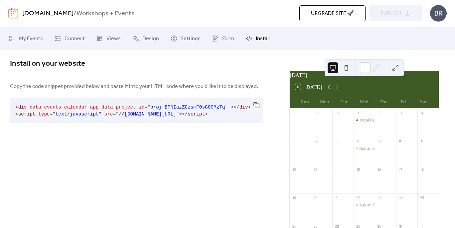
click at [238, 172] on div "Install on your website Copy the code snippet provided below and paste it into …" at bounding box center [136, 139] width 273 height 178
click at [259, 40] on span "Install" at bounding box center [263, 39] width 14 height 8
click at [256, 107] on button "button" at bounding box center [256, 105] width 13 height 15
click at [104, 41] on link "Views" at bounding box center [108, 39] width 34 height 18
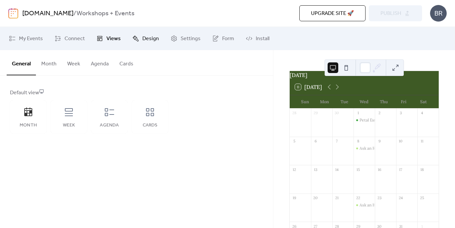
click at [147, 42] on span "Design" at bounding box center [150, 39] width 17 height 8
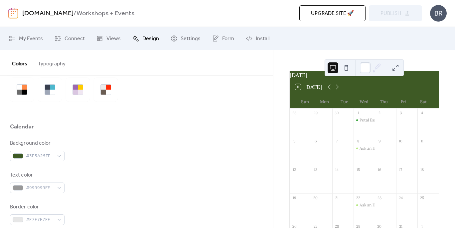
scroll to position [30, 0]
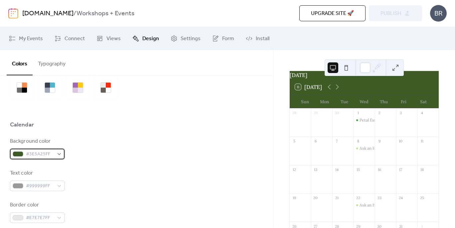
click at [55, 154] on div "#3E5A25FF" at bounding box center [37, 154] width 55 height 11
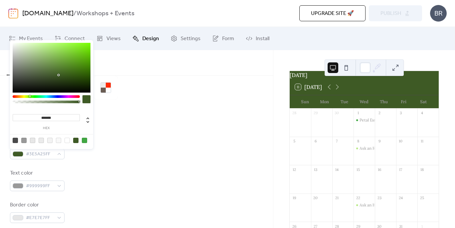
drag, startPoint x: 58, startPoint y: 117, endPoint x: 30, endPoint y: 116, distance: 28.3
click at [30, 116] on input "*******" at bounding box center [46, 117] width 67 height 7
paste input
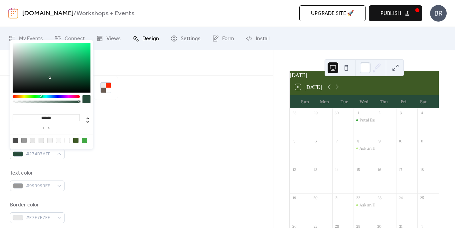
type input "*******"
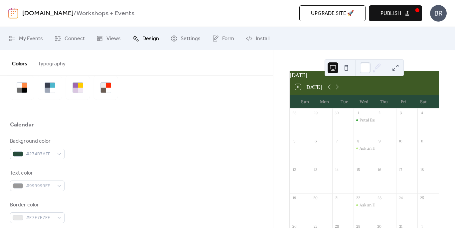
click at [115, 141] on div "Background color #274B3AFF" at bounding box center [136, 149] width 253 height 22
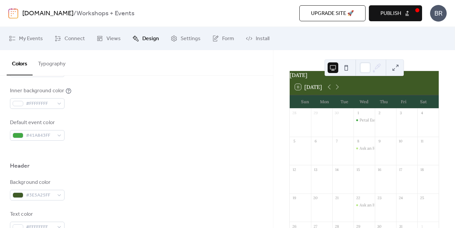
scroll to position [220, 0]
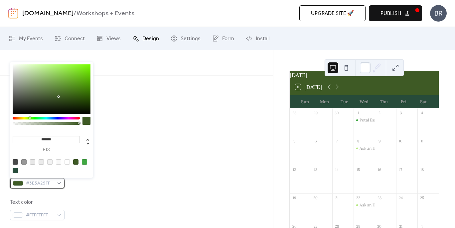
click at [58, 184] on div "#3E5A25FF" at bounding box center [37, 183] width 55 height 11
drag, startPoint x: 59, startPoint y: 139, endPoint x: 29, endPoint y: 139, distance: 29.3
click at [29, 139] on input "*******" at bounding box center [46, 139] width 67 height 7
paste input
type input "*******"
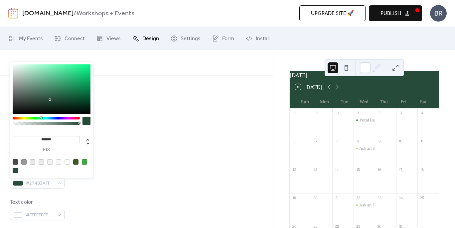
click at [146, 134] on div at bounding box center [136, 139] width 253 height 21
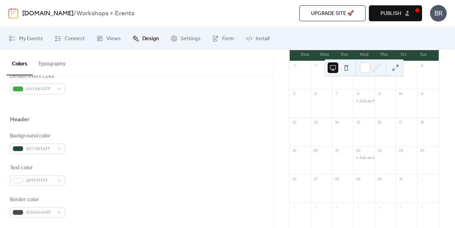
scroll to position [63, 0]
click at [392, 12] on span "Publish" at bounding box center [390, 14] width 21 height 8
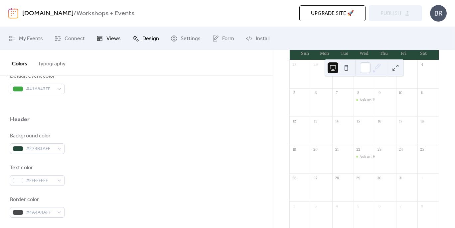
click at [104, 43] on link "Views" at bounding box center [108, 39] width 34 height 18
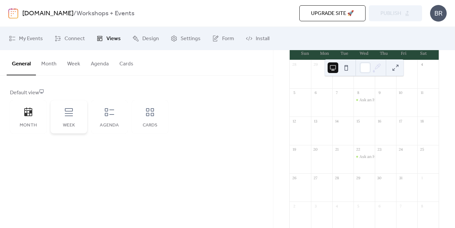
click at [67, 118] on div "Week" at bounding box center [69, 116] width 37 height 33
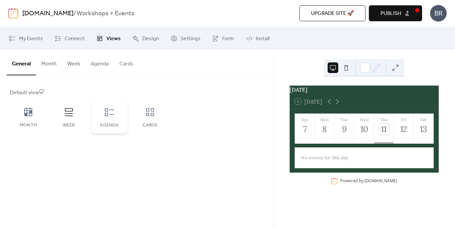
click at [103, 121] on div "Agenda" at bounding box center [109, 116] width 37 height 33
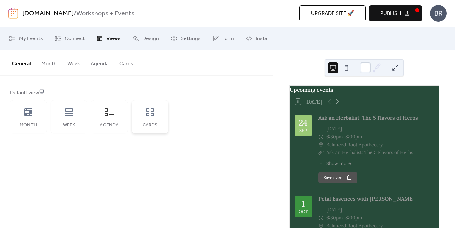
click at [152, 120] on div "Cards" at bounding box center [150, 116] width 37 height 33
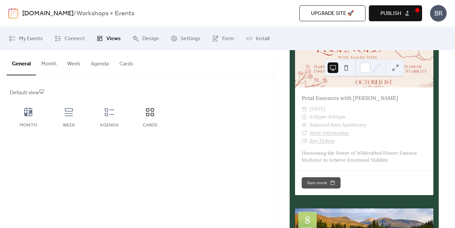
scroll to position [576, 0]
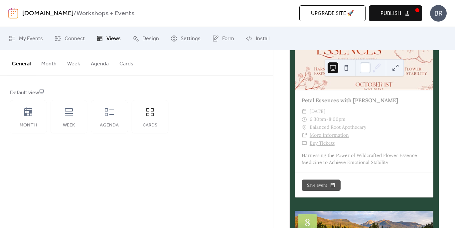
click at [387, 17] on span "Publish" at bounding box center [390, 14] width 21 height 8
click at [29, 112] on icon at bounding box center [28, 112] width 11 height 11
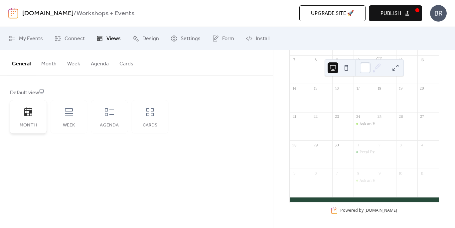
scroll to position [0, 0]
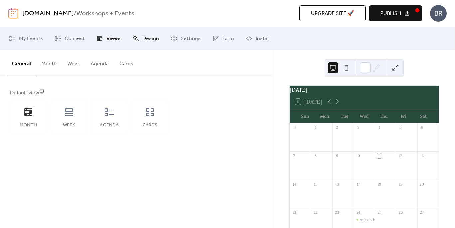
click at [142, 39] on span "Design" at bounding box center [150, 39] width 17 height 8
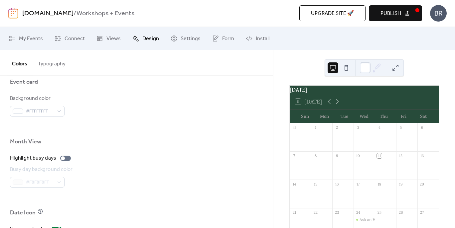
scroll to position [413, 0]
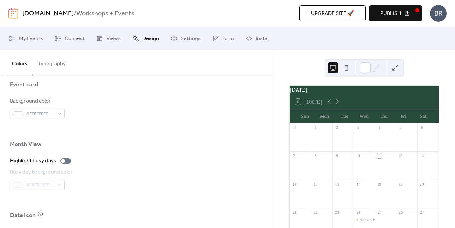
click at [50, 67] on button "Typography" at bounding box center [52, 62] width 38 height 25
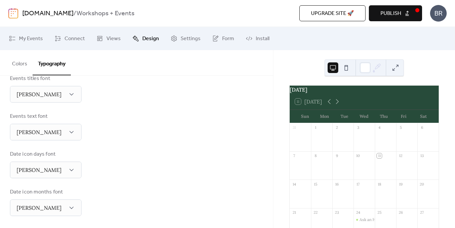
click at [21, 68] on button "Colors" at bounding box center [20, 62] width 26 height 25
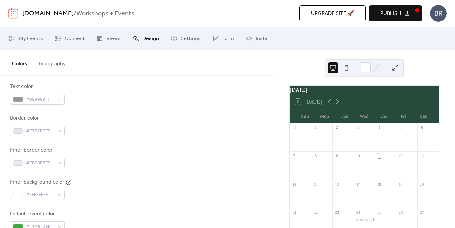
scroll to position [118, 0]
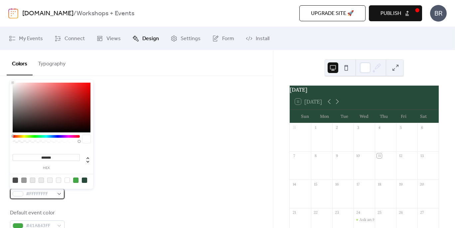
click at [59, 197] on div "#FFFFFFFF" at bounding box center [37, 194] width 55 height 11
type input "*******"
click at [90, 132] on div at bounding box center [52, 108] width 78 height 50
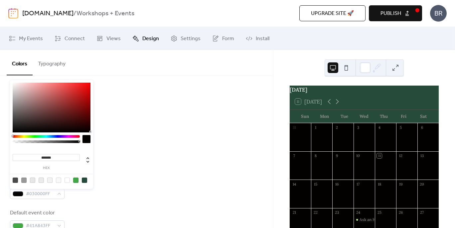
click at [132, 142] on div "Background color #274B3AFF Text color #999999FF Border color #E7E7E7FF Inner bo…" at bounding box center [136, 141] width 253 height 182
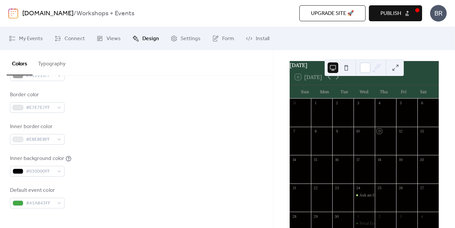
scroll to position [27, 0]
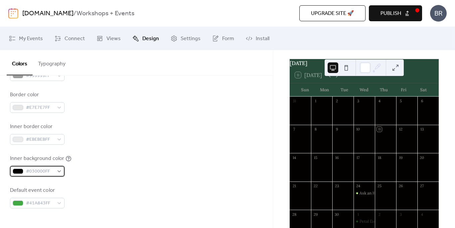
click at [58, 172] on div "#030000FF" at bounding box center [37, 171] width 55 height 11
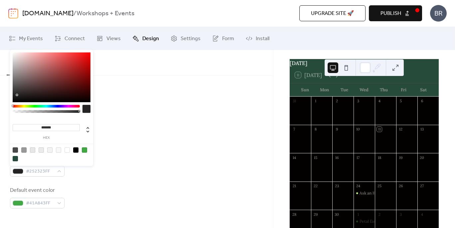
click at [17, 95] on div at bounding box center [52, 78] width 78 height 50
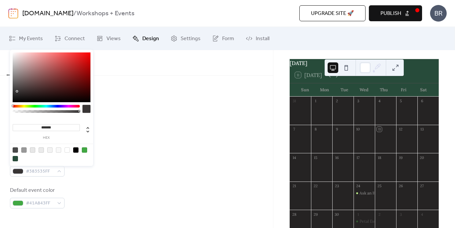
click at [17, 91] on div at bounding box center [52, 78] width 78 height 50
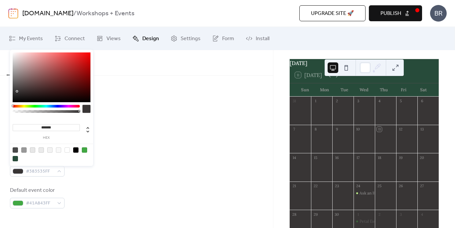
click at [16, 95] on div at bounding box center [52, 78] width 78 height 50
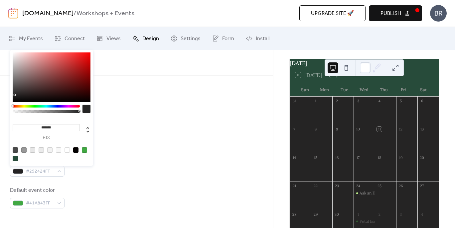
type input "*******"
click at [15, 93] on div at bounding box center [52, 78] width 78 height 50
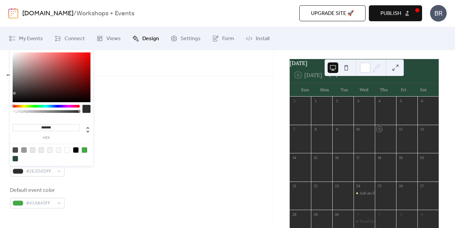
click at [168, 131] on div "Inner border color #EBEBEBFF" at bounding box center [136, 134] width 253 height 22
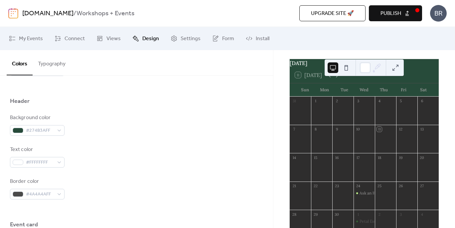
scroll to position [274, 0]
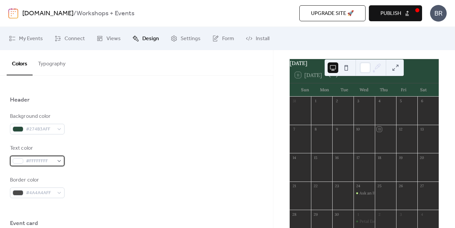
click at [61, 164] on div "#FFFFFFFF" at bounding box center [37, 161] width 55 height 11
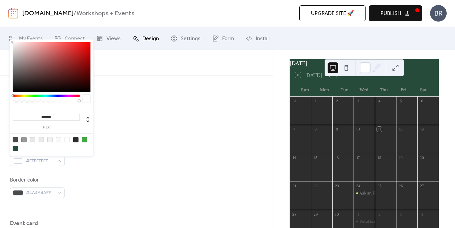
click at [24, 140] on div at bounding box center [23, 139] width 5 height 5
click at [41, 141] on div at bounding box center [41, 139] width 5 height 5
type input "*******"
click at [117, 169] on div "Background color #274B3AFF Text color #EBEBEBFF Border color #4A4A4AFF" at bounding box center [136, 156] width 253 height 86
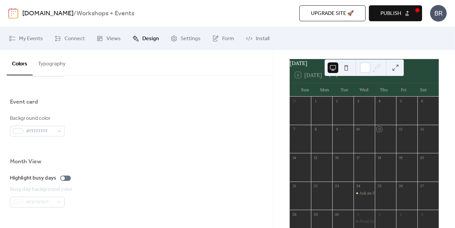
scroll to position [398, 0]
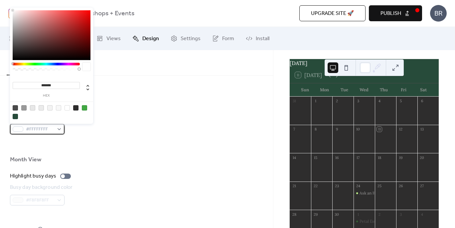
click at [59, 131] on div "#FFFFFFFF" at bounding box center [37, 129] width 55 height 11
click at [84, 108] on div at bounding box center [84, 107] width 5 height 5
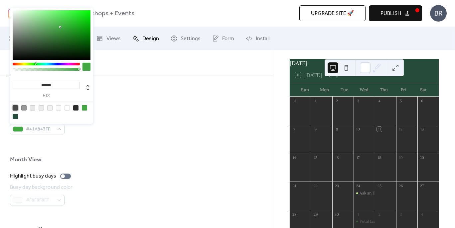
click at [15, 107] on div at bounding box center [15, 107] width 5 height 5
type input "*******"
click at [135, 133] on div "Background color #4A4A4AFF" at bounding box center [136, 124] width 253 height 22
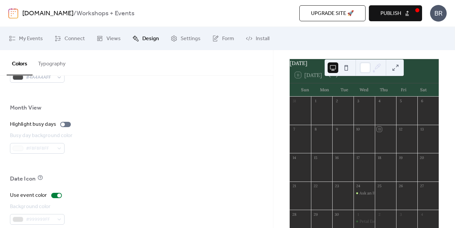
scroll to position [450, 0]
click at [363, 196] on div "Ask an Herbalist: The 5 Flavors of Herbs" at bounding box center [396, 194] width 74 height 6
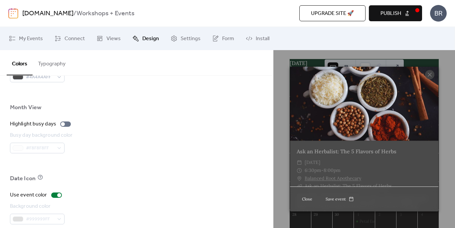
scroll to position [431, 0]
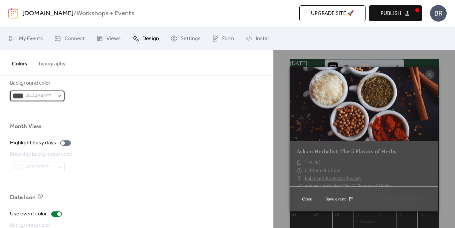
click at [60, 95] on div "#4A4A4AFF" at bounding box center [37, 96] width 55 height 11
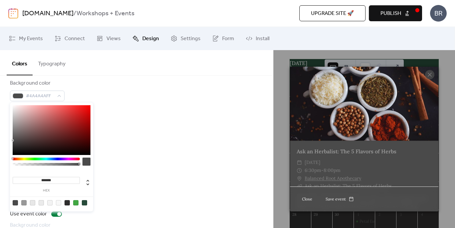
click at [85, 203] on div at bounding box center [84, 202] width 5 height 5
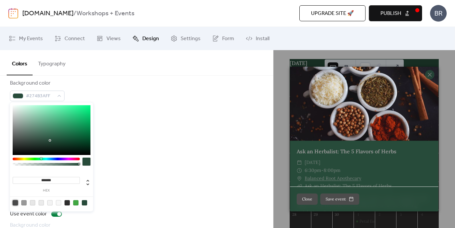
click at [14, 202] on div at bounding box center [15, 202] width 5 height 5
type input "*******"
click at [155, 145] on div "Highlight busy days" at bounding box center [136, 143] width 253 height 8
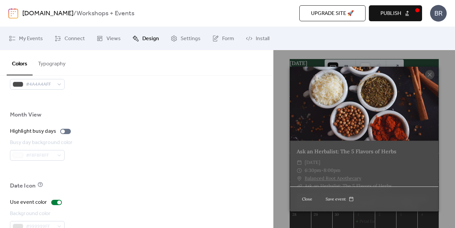
scroll to position [443, 0]
click at [155, 145] on div "Busy day background color #F8F8F8FF" at bounding box center [136, 150] width 253 height 22
click at [303, 201] on button "Close" at bounding box center [307, 199] width 21 height 11
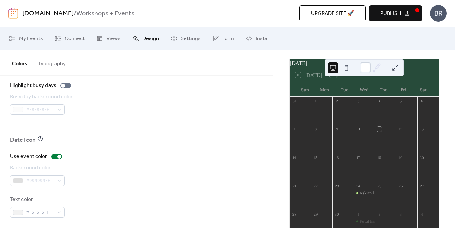
scroll to position [492, 0]
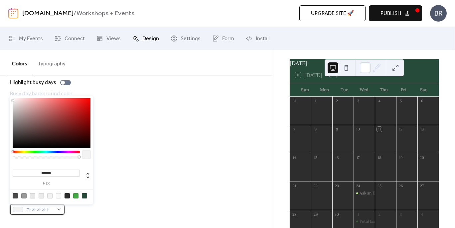
click at [60, 210] on div "#F3F3F3FF" at bounding box center [37, 209] width 55 height 11
click at [50, 195] on div at bounding box center [49, 195] width 5 height 5
click at [144, 149] on div at bounding box center [136, 147] width 253 height 5
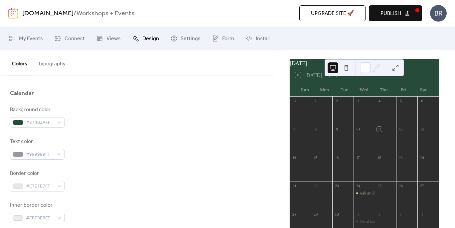
scroll to position [62, 0]
click at [58, 154] on div "#999999FF" at bounding box center [37, 154] width 55 height 11
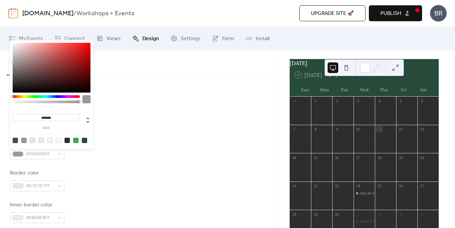
click at [42, 141] on div at bounding box center [41, 140] width 5 height 5
type input "*******"
click at [130, 143] on div "Text color #EBEBEBFF" at bounding box center [136, 149] width 253 height 22
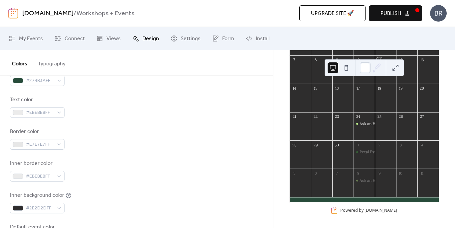
scroll to position [0, 0]
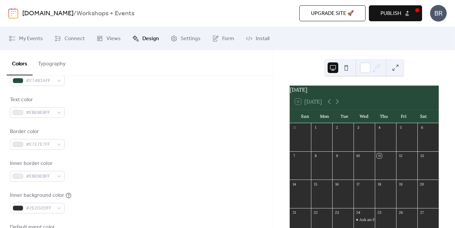
click at [391, 18] on span "Publish" at bounding box center [390, 14] width 21 height 8
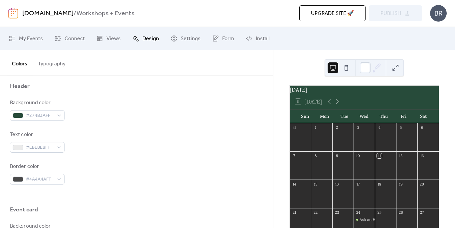
scroll to position [281, 0]
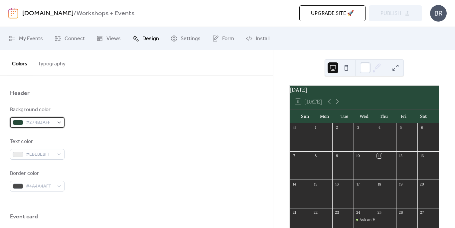
click at [38, 122] on span "#274B3AFF" at bounding box center [40, 123] width 28 height 8
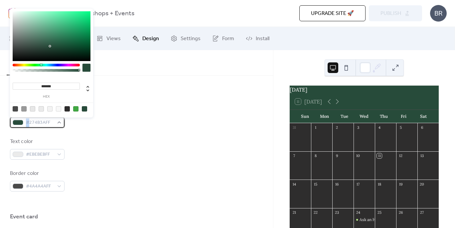
drag, startPoint x: 28, startPoint y: 123, endPoint x: 58, endPoint y: 123, distance: 29.6
click at [58, 123] on div "#274B3AFF" at bounding box center [37, 122] width 55 height 11
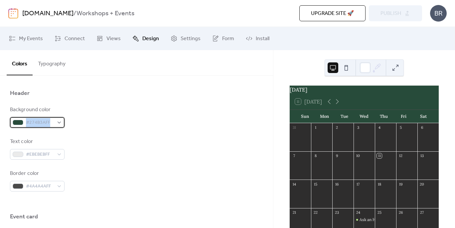
drag, startPoint x: 53, startPoint y: 121, endPoint x: 20, endPoint y: 120, distance: 32.6
click at [20, 120] on div "#274B3AFF" at bounding box center [37, 122] width 55 height 11
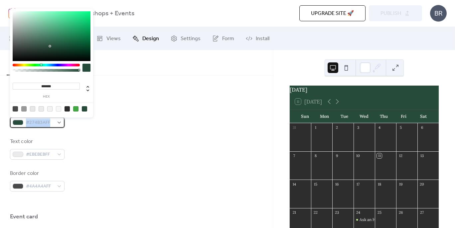
copy div "#274B3AFF"
click at [116, 148] on div "Text color #EBEBEBFF" at bounding box center [136, 149] width 253 height 22
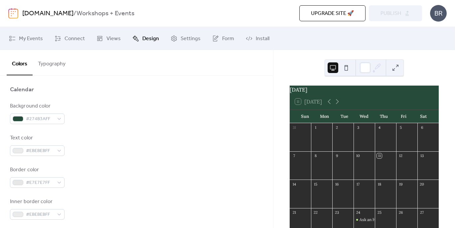
scroll to position [65, 0]
click at [29, 36] on span "My Events" at bounding box center [31, 39] width 24 height 8
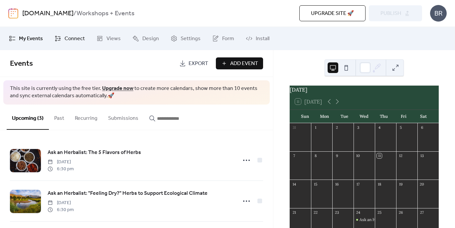
click at [76, 36] on span "Connect" at bounding box center [74, 39] width 20 height 8
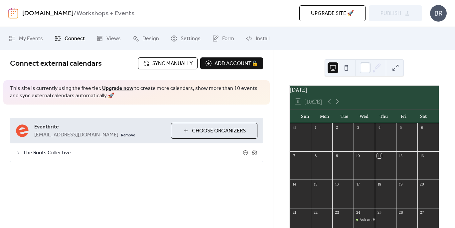
click at [62, 16] on link "[DOMAIN_NAME]" at bounding box center [47, 13] width 51 height 13
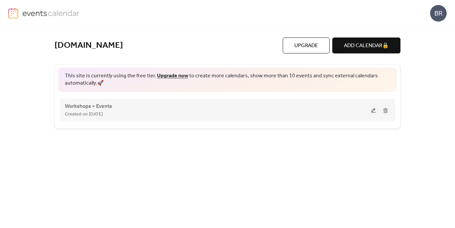
click at [229, 107] on div "Workshops + Events Created on 11-Sep-2025" at bounding box center [217, 110] width 304 height 16
click at [101, 109] on span "Workshops + Events" at bounding box center [88, 107] width 47 height 8
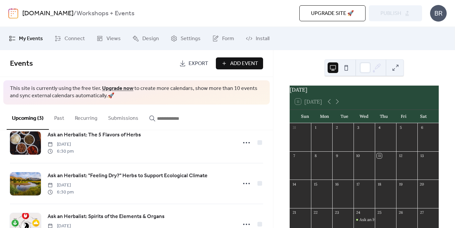
scroll to position [18, 0]
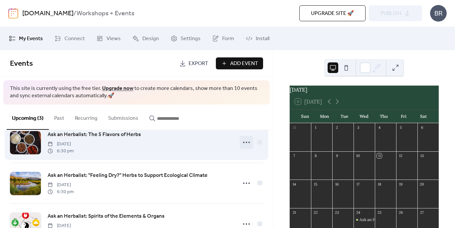
click at [246, 143] on icon at bounding box center [246, 142] width 11 height 11
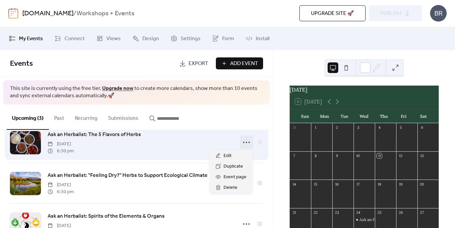
click at [203, 142] on div "Ask an Herbalist: The 5 Flavors of Herbs Wednesday, September 24, 2025 6:30 pm" at bounding box center [140, 143] width 185 height 24
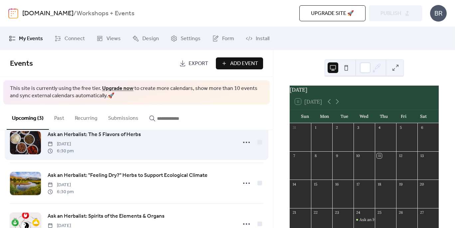
click at [115, 135] on span "Ask an Herbalist: The 5 Flavors of Herbs" at bounding box center [94, 135] width 93 height 8
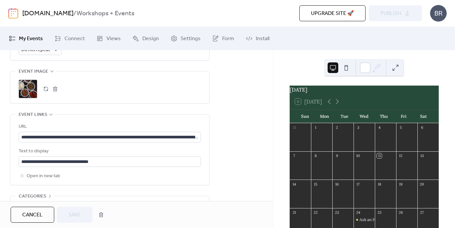
scroll to position [371, 0]
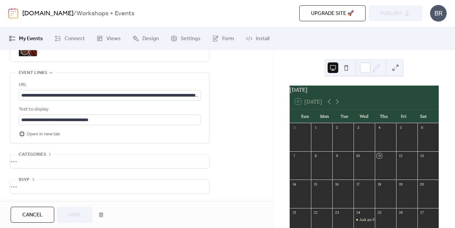
click at [23, 134] on div at bounding box center [21, 133] width 3 height 3
click at [43, 159] on div "•••" at bounding box center [109, 162] width 199 height 14
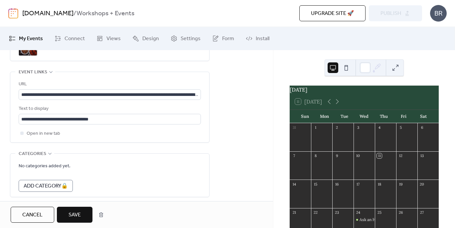
scroll to position [401, 0]
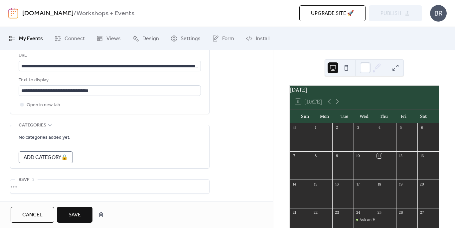
click at [28, 187] on div "•••" at bounding box center [109, 187] width 199 height 14
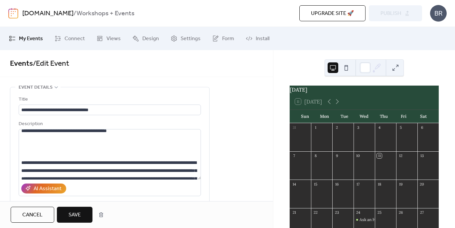
scroll to position [12, 0]
click at [80, 215] on span "Save" at bounding box center [74, 215] width 12 height 8
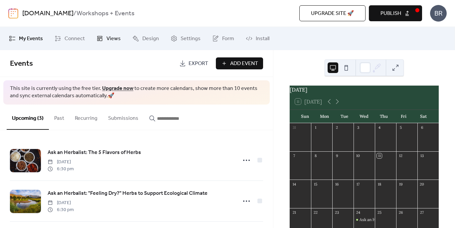
click at [111, 40] on span "Views" at bounding box center [113, 39] width 14 height 8
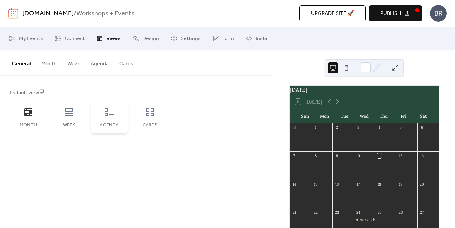
click at [117, 115] on div "Agenda" at bounding box center [109, 116] width 37 height 33
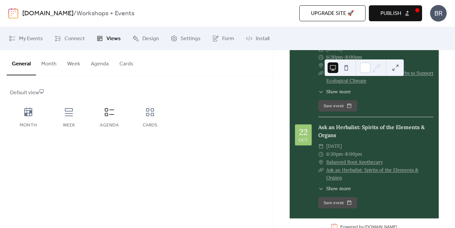
scroll to position [278, 0]
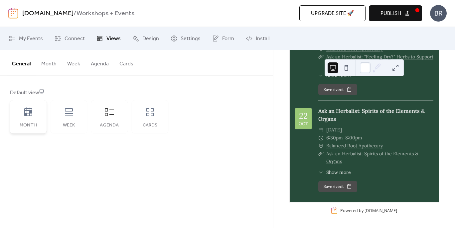
click at [30, 117] on icon at bounding box center [28, 112] width 11 height 11
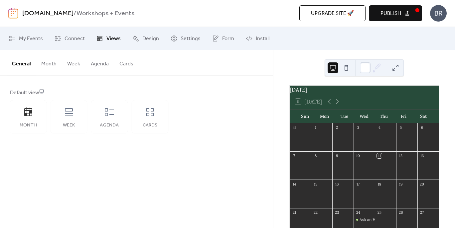
click at [346, 67] on button at bounding box center [346, 67] width 11 height 11
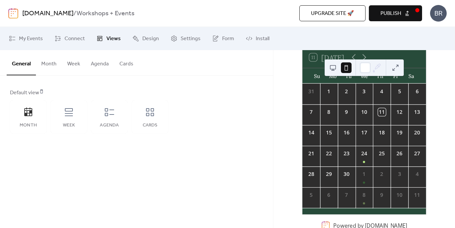
scroll to position [61, 0]
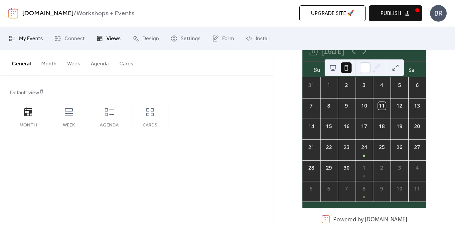
click at [26, 43] on span "My Events" at bounding box center [31, 39] width 24 height 8
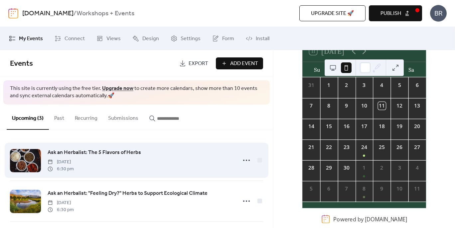
click at [168, 156] on div "Ask an Herbalist: The 5 Flavors of Herbs Wednesday, September 24, 2025 6:30 pm" at bounding box center [140, 161] width 185 height 24
click at [183, 157] on div "Ask an Herbalist: The 5 Flavors of Herbs Wednesday, September 24, 2025 6:30 pm" at bounding box center [140, 161] width 185 height 24
click at [125, 153] on span "Ask an Herbalist: The 5 Flavors of Herbs" at bounding box center [94, 153] width 93 height 8
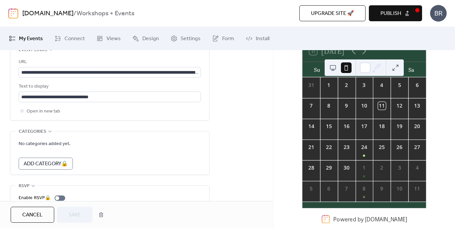
scroll to position [372, 0]
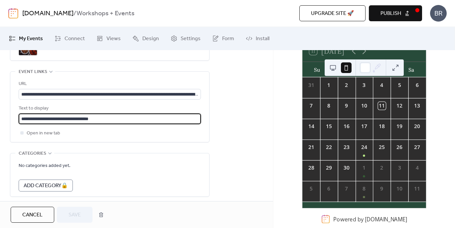
drag, startPoint x: 107, startPoint y: 118, endPoint x: 3, endPoint y: 118, distance: 104.1
type input "**********"
click at [80, 213] on span "Save" at bounding box center [74, 215] width 12 height 8
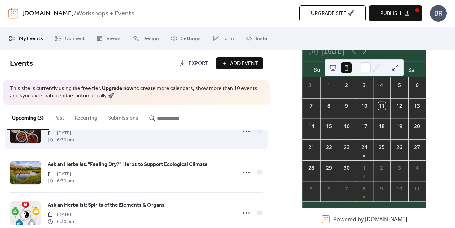
scroll to position [32, 0]
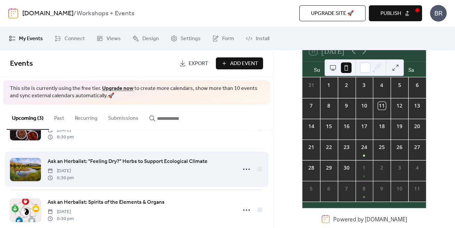
click at [128, 162] on span "Ask an Herbalist: "Feeling Dry?" Herbs to Support Ecological Climate" at bounding box center [128, 162] width 160 height 8
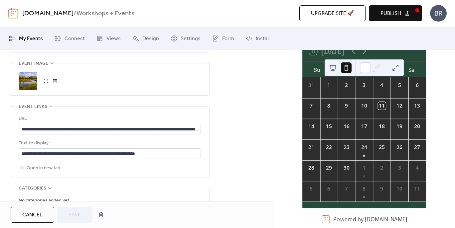
scroll to position [347, 0]
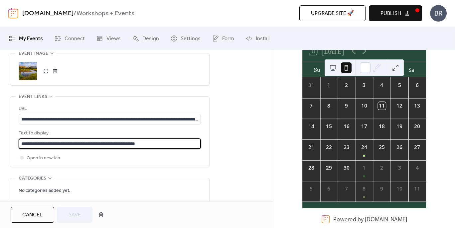
drag, startPoint x: 166, startPoint y: 142, endPoint x: 20, endPoint y: 141, distance: 145.9
click at [20, 141] on input "**********" at bounding box center [110, 144] width 182 height 11
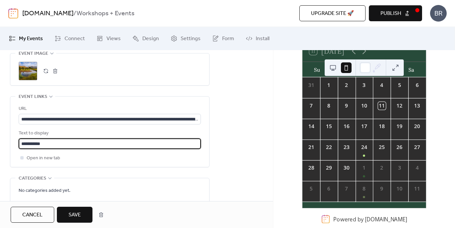
type input "**********"
click at [80, 216] on span "Save" at bounding box center [74, 215] width 12 height 8
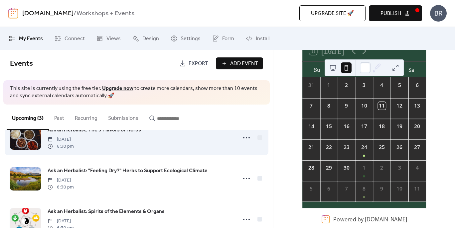
scroll to position [45, 0]
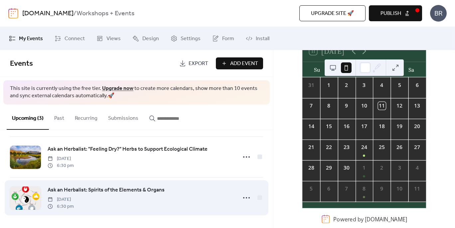
click at [141, 189] on span "Ask an Herbalist: Spirits of the Elements & Organs" at bounding box center [106, 190] width 117 height 8
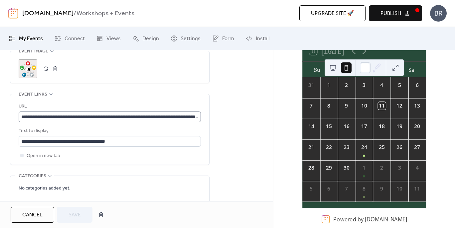
scroll to position [351, 0]
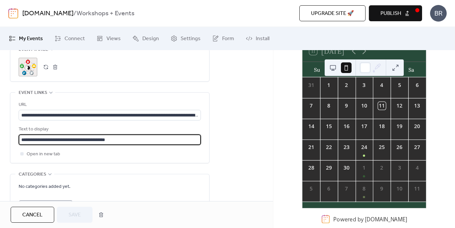
drag, startPoint x: 125, startPoint y: 139, endPoint x: 16, endPoint y: 136, distance: 109.4
click at [16, 137] on div "**********" at bounding box center [109, 128] width 199 height 70
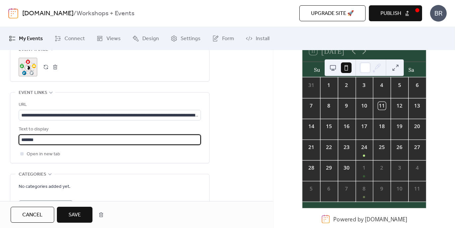
type input "**********"
click at [75, 217] on span "Save" at bounding box center [74, 215] width 12 height 8
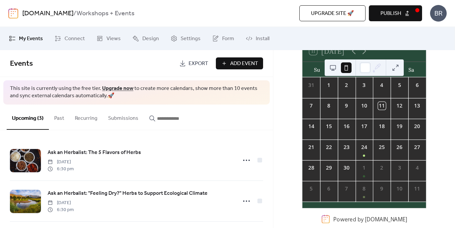
click at [392, 18] on span "Publish" at bounding box center [390, 14] width 21 height 8
